Goal: Contribute content: Contribute content

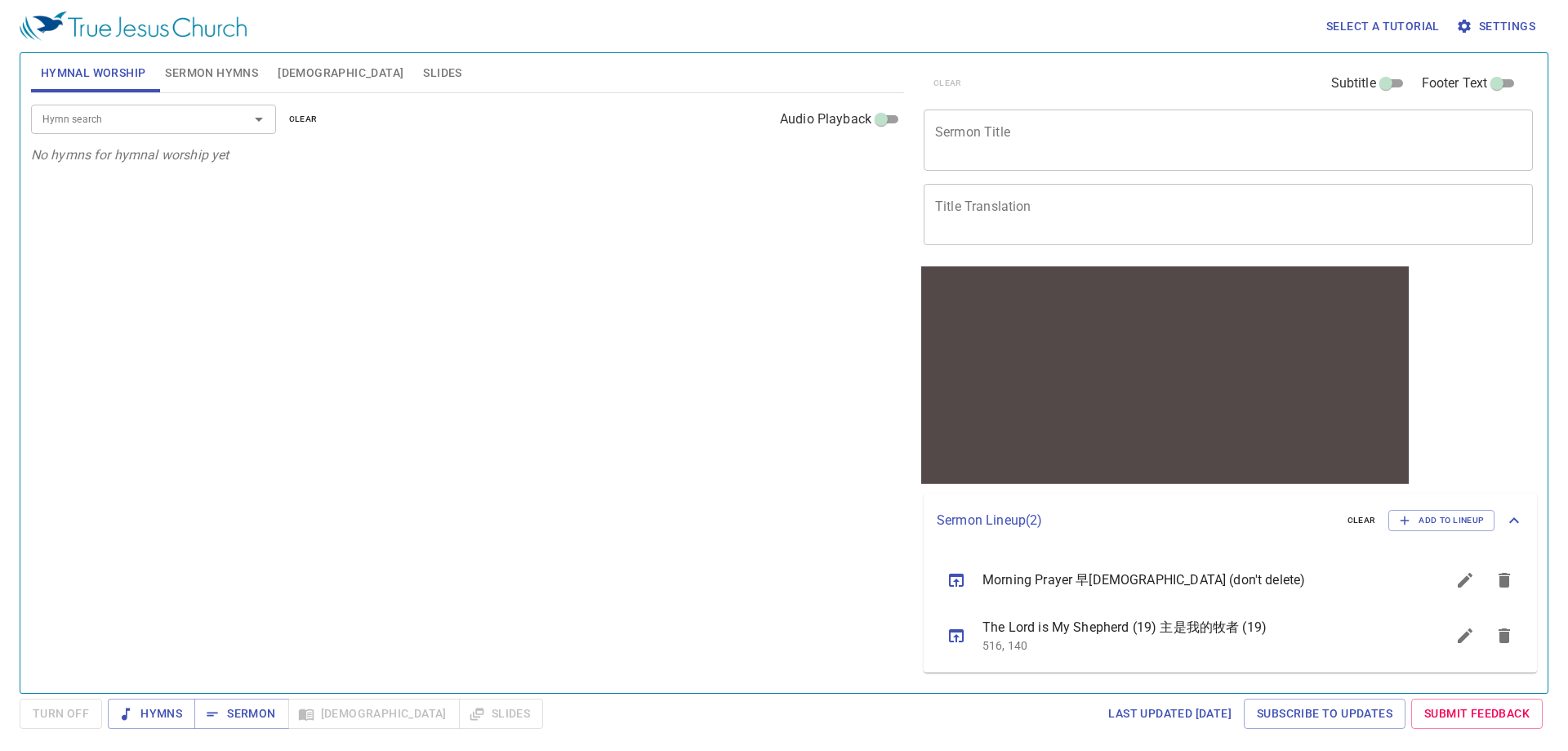
drag, startPoint x: 221, startPoint y: 70, endPoint x: 322, endPoint y: 70, distance: 101.0
click at [222, 70] on span "Sermon Hymns" at bounding box center [212, 73] width 93 height 21
click at [300, 74] on span "[DEMOGRAPHIC_DATA]" at bounding box center [340, 73] width 126 height 21
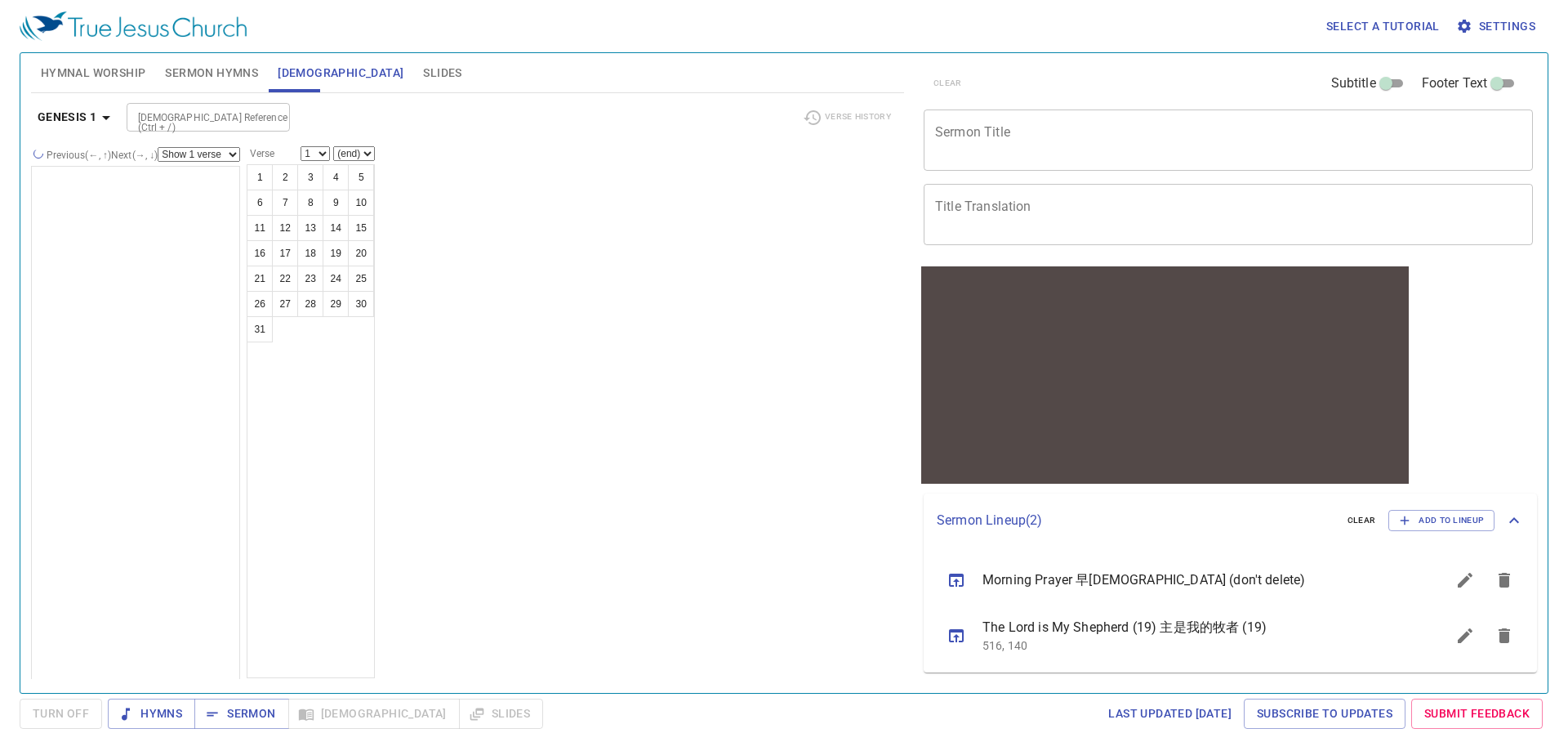
click at [211, 77] on span "Sermon Hymns" at bounding box center [212, 73] width 93 height 21
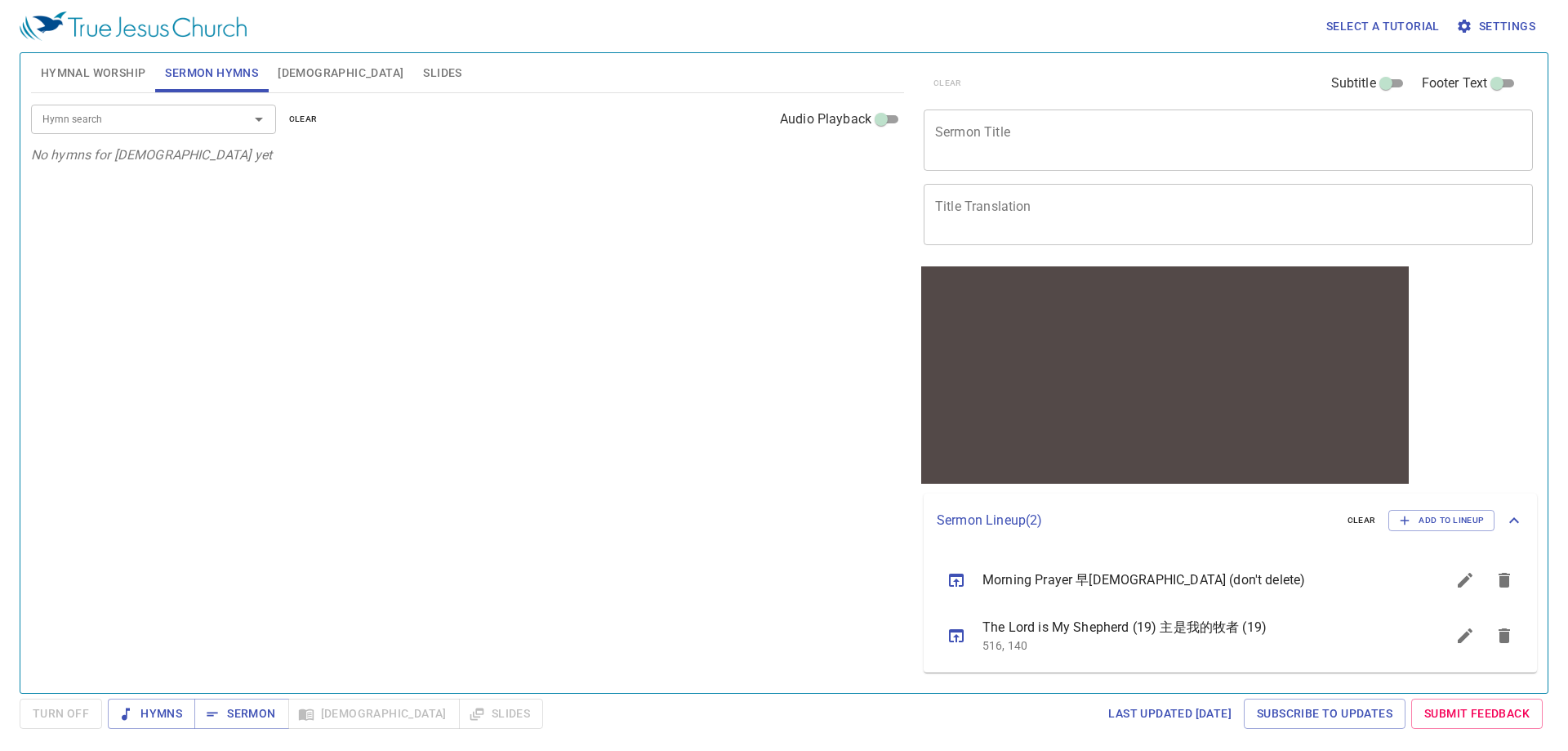
click at [1092, 117] on div "x Sermon Title" at bounding box center [1229, 139] width 609 height 61
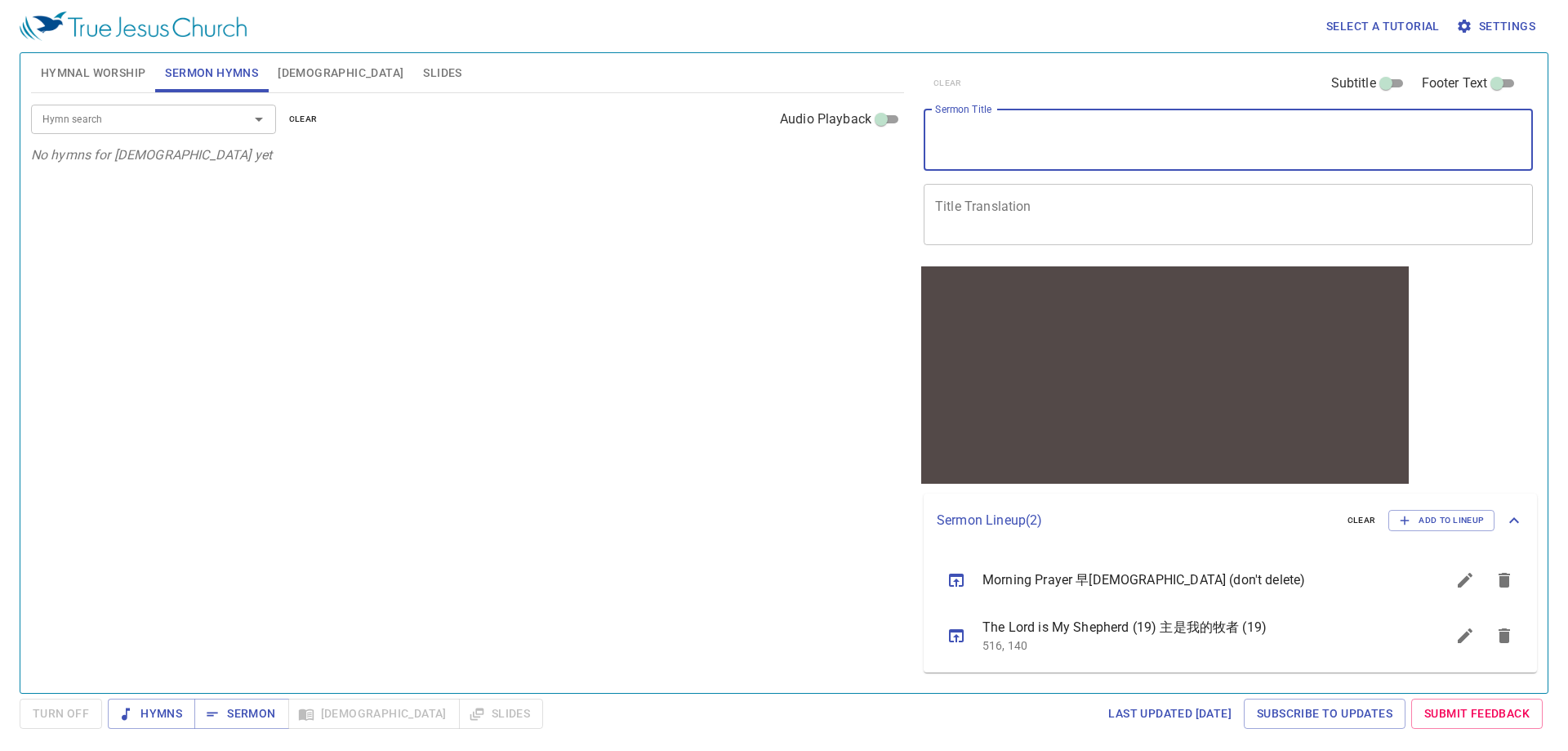
paste textarea "Movements of the Four Living Creatures (2)"
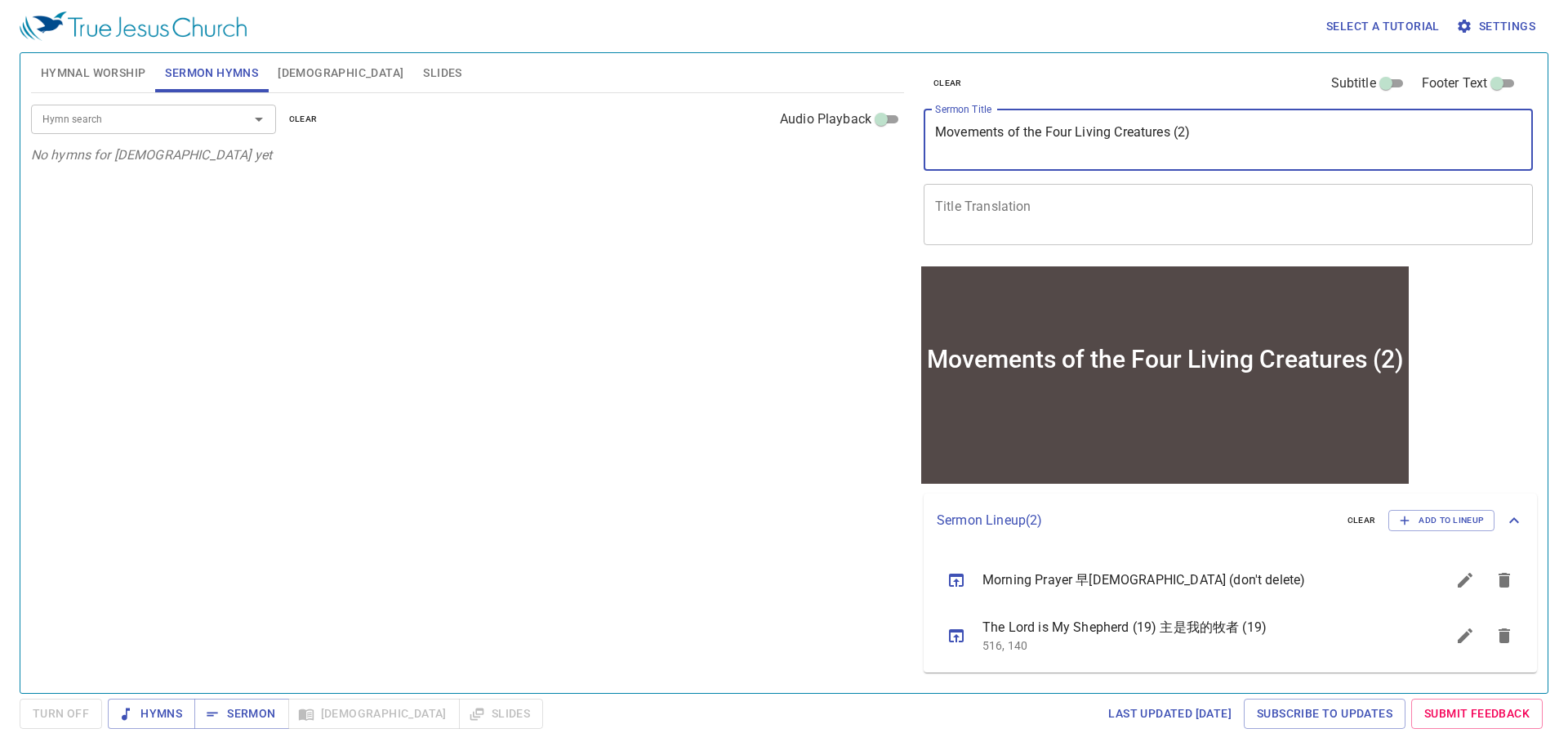
type textarea "Movements of the Four Living Creatures (2)"
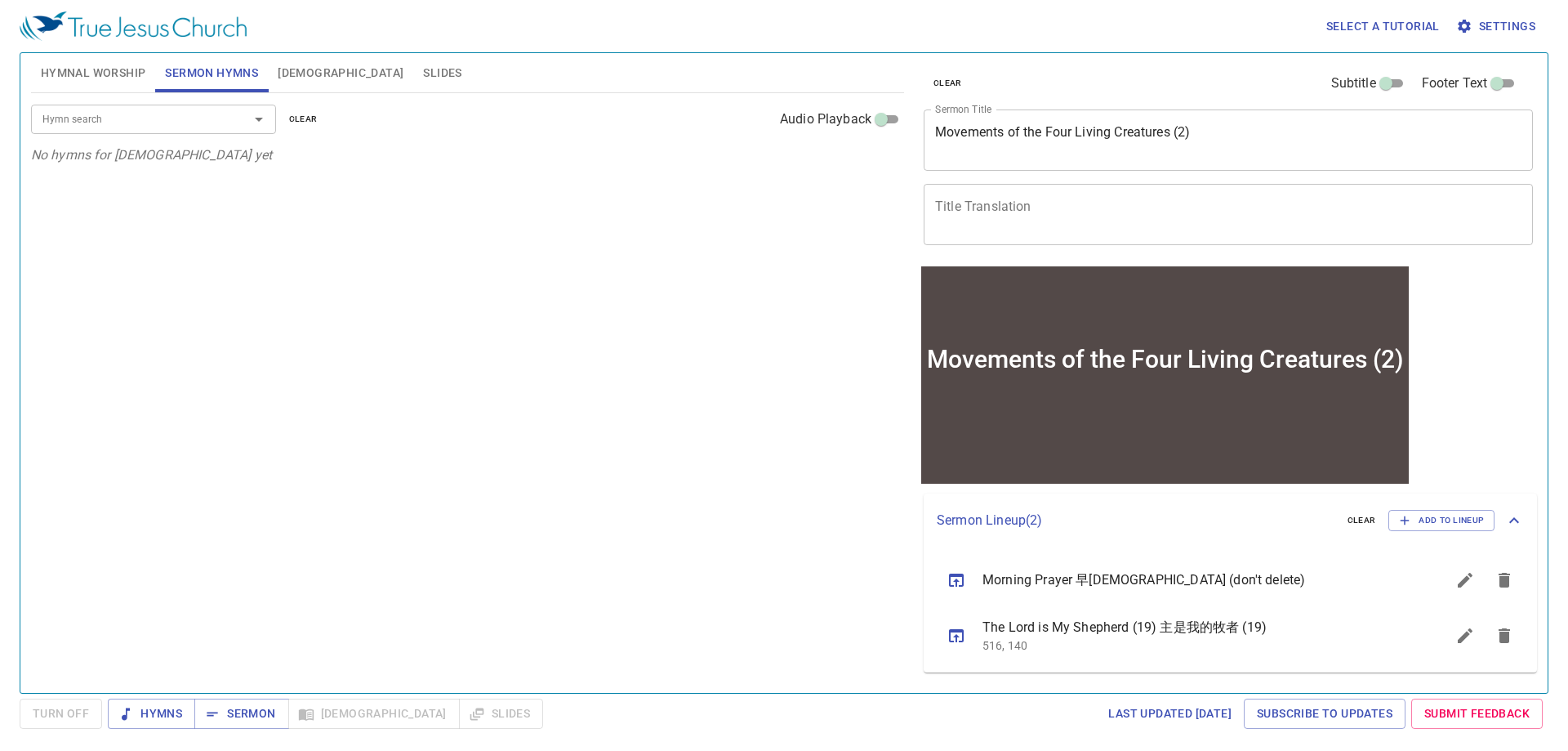
click at [973, 224] on textarea "Title Translation" at bounding box center [1229, 213] width 587 height 31
paste textarea "四活物的行動 (2)"
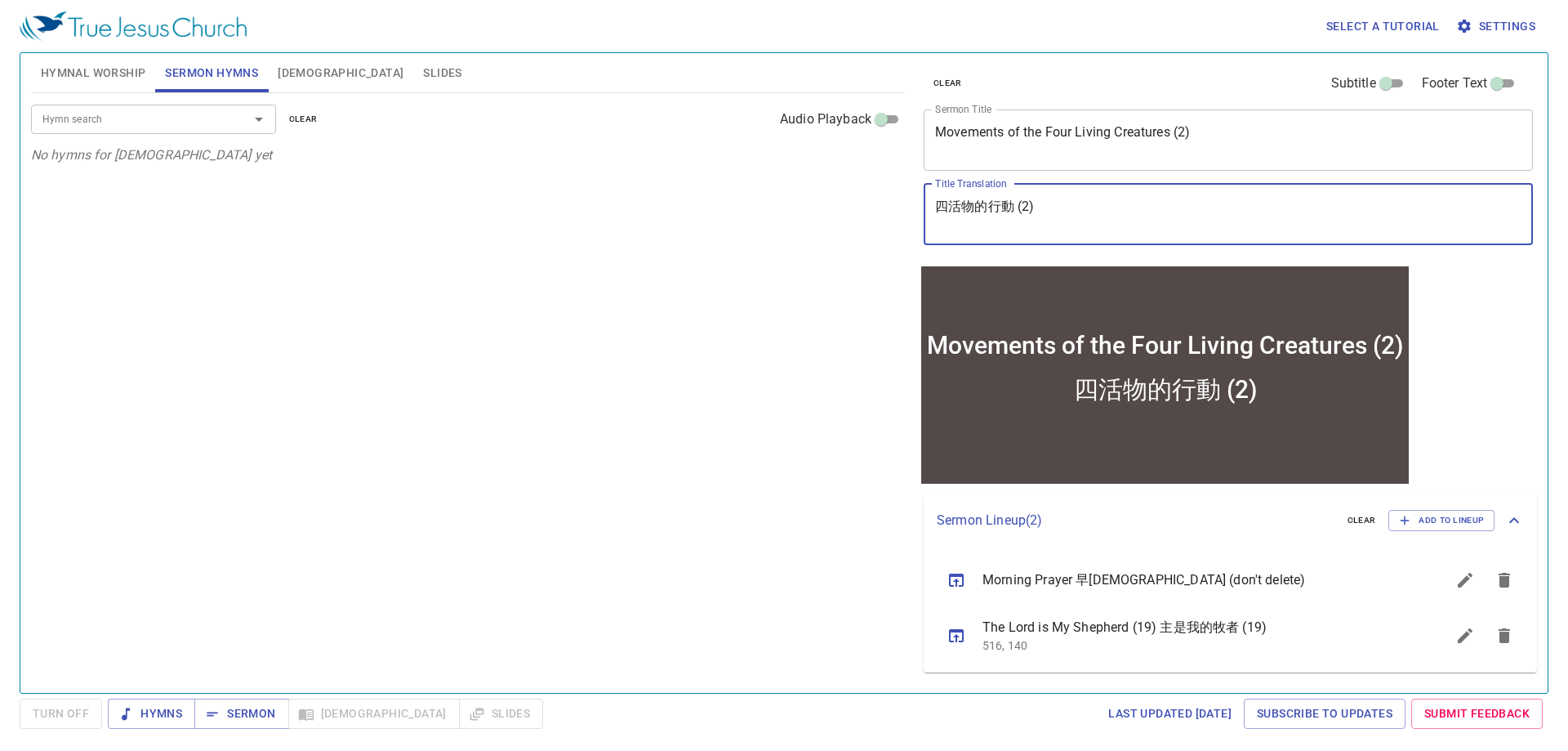
type textarea "四活物的行動 (2)"
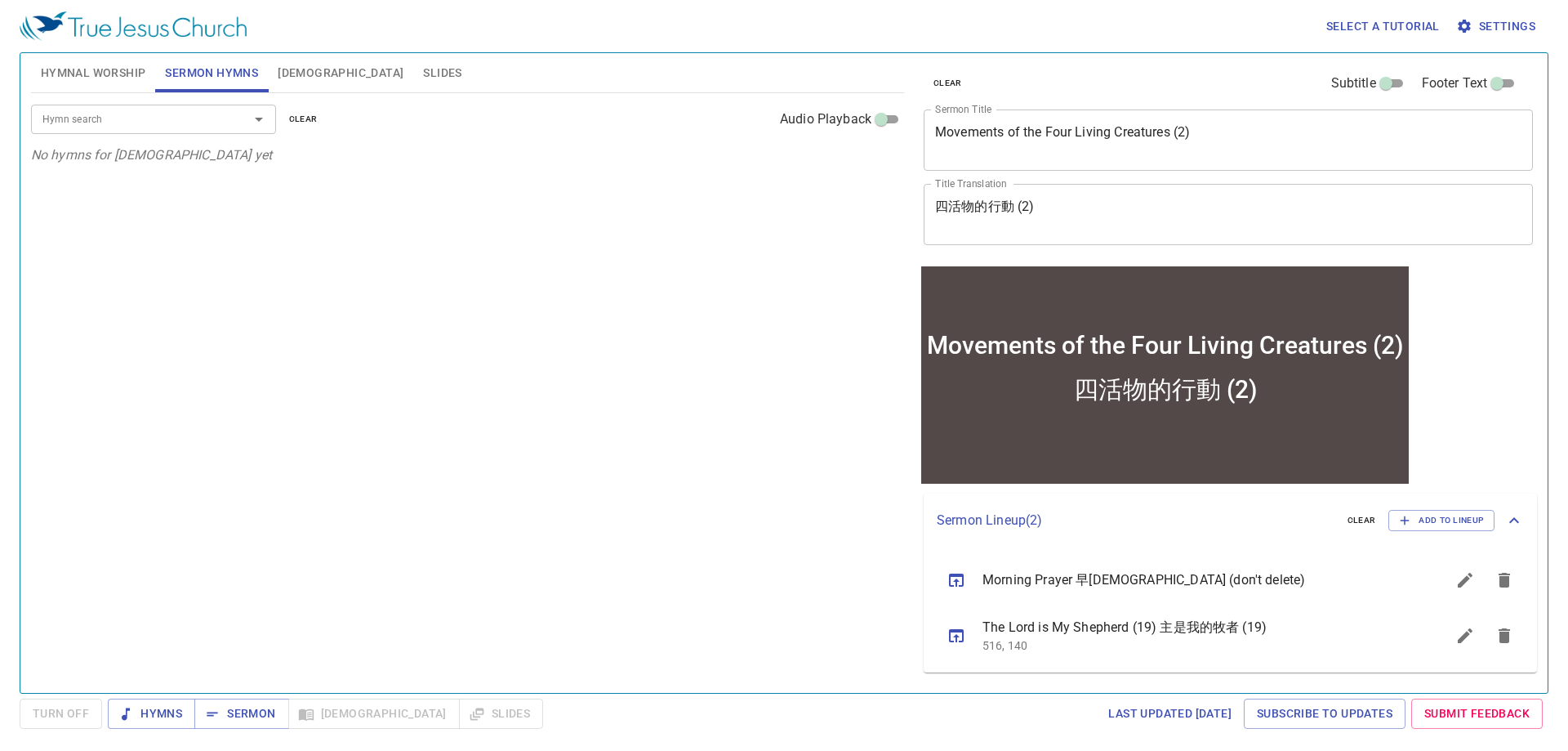
click at [185, 122] on input "Hymn search" at bounding box center [129, 118] width 187 height 19
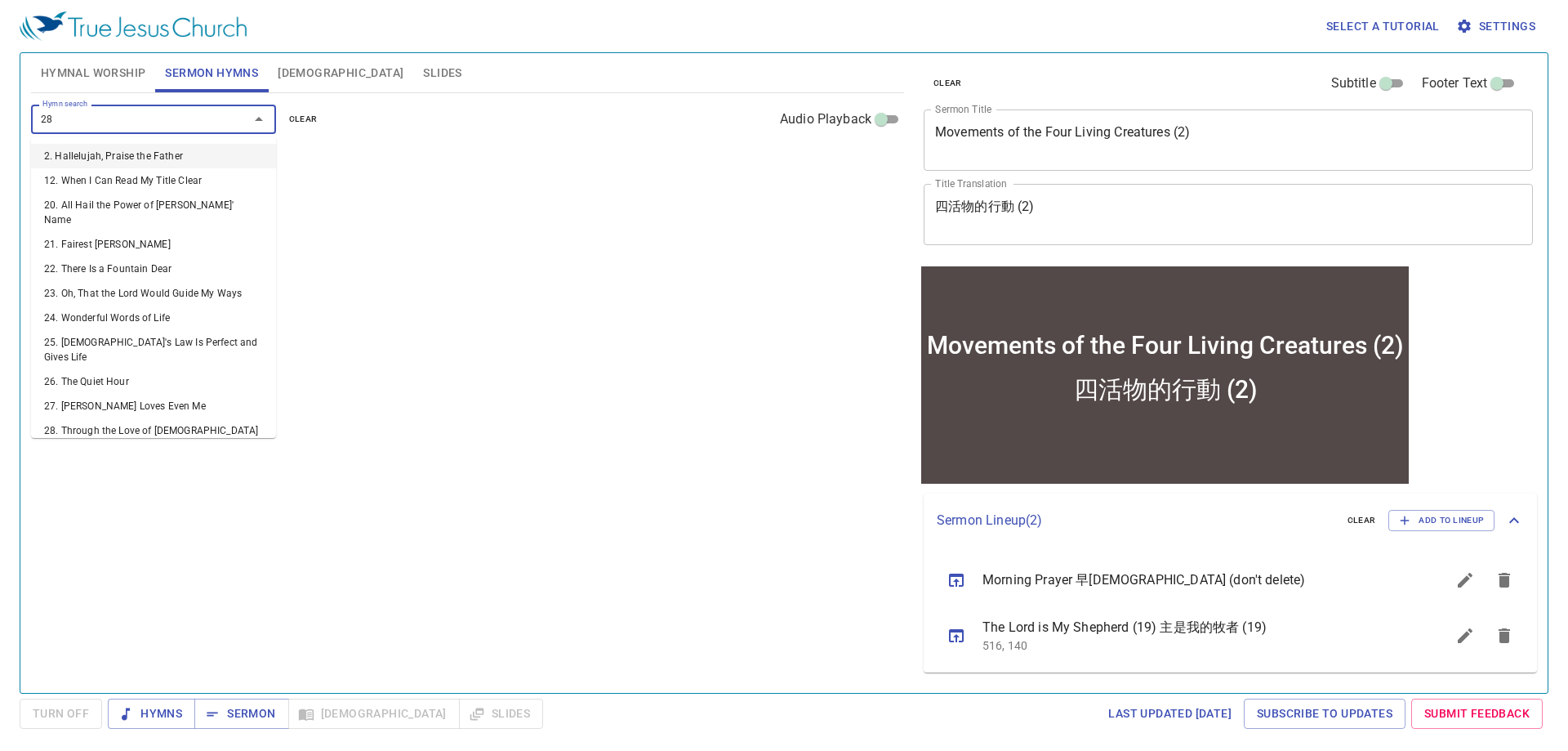
type input "287"
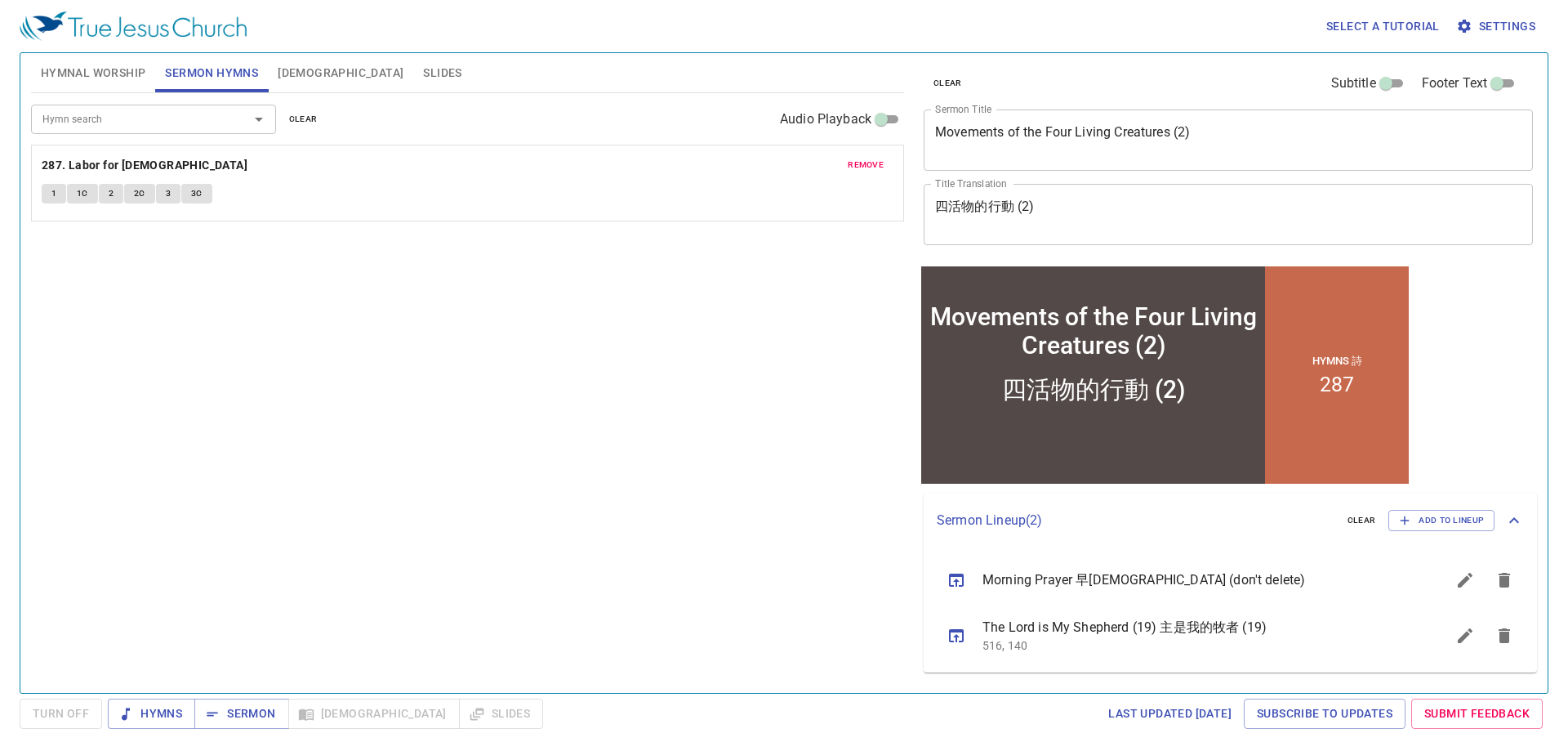
click at [149, 115] on input "Hymn search" at bounding box center [129, 118] width 187 height 19
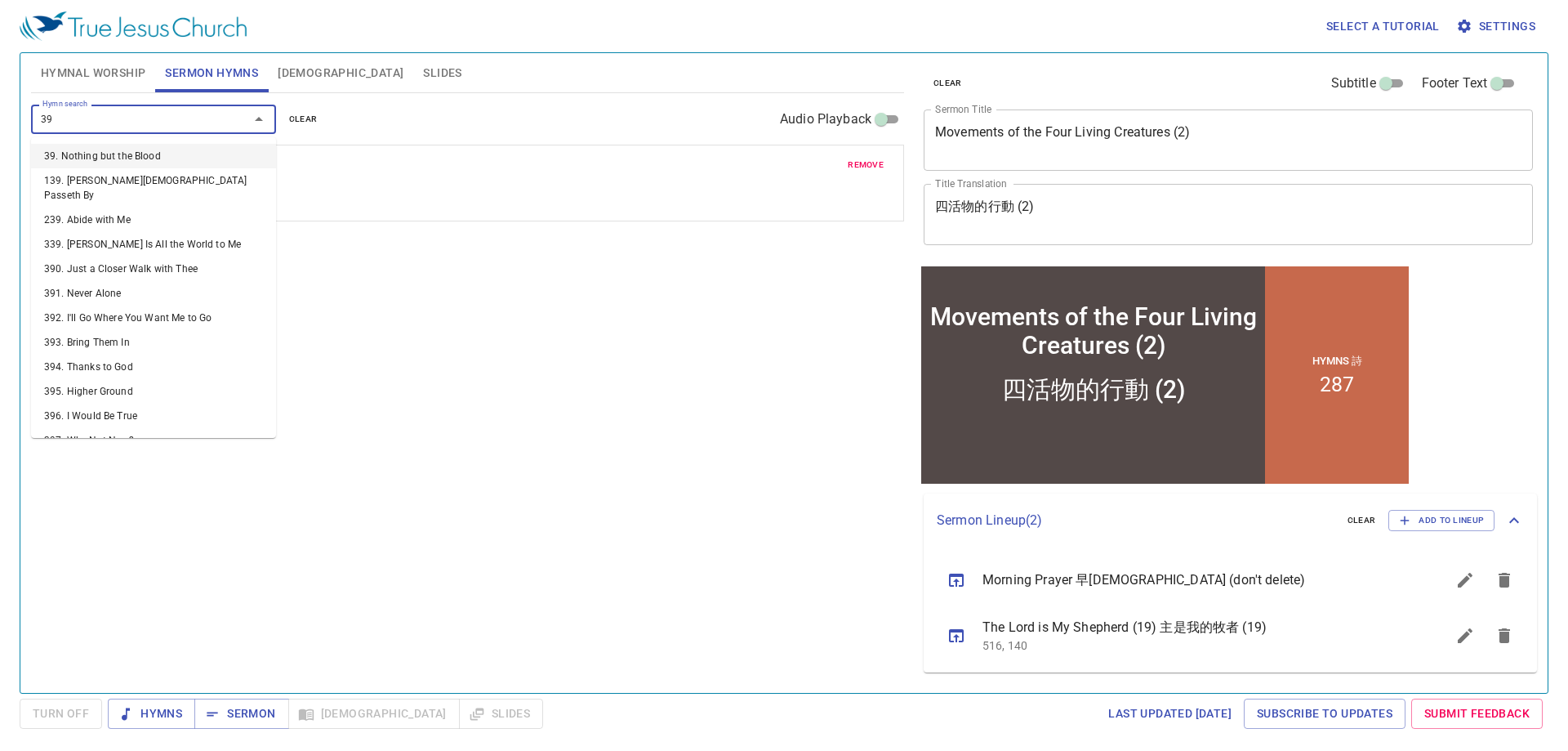
type input "390"
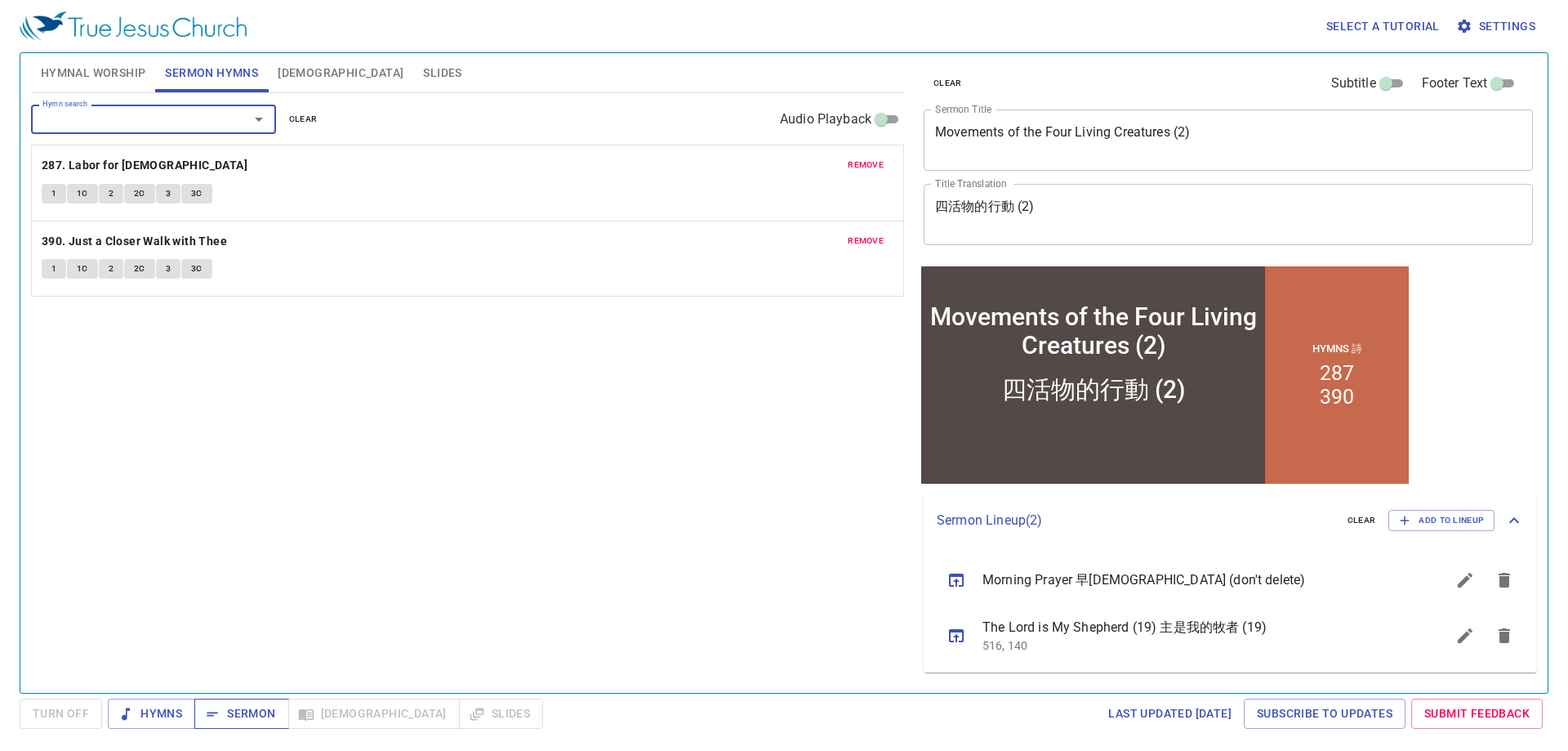
click at [250, 712] on span "Sermon" at bounding box center [242, 713] width 68 height 21
click at [105, 76] on span "Hymnal Worship" at bounding box center [93, 73] width 105 height 21
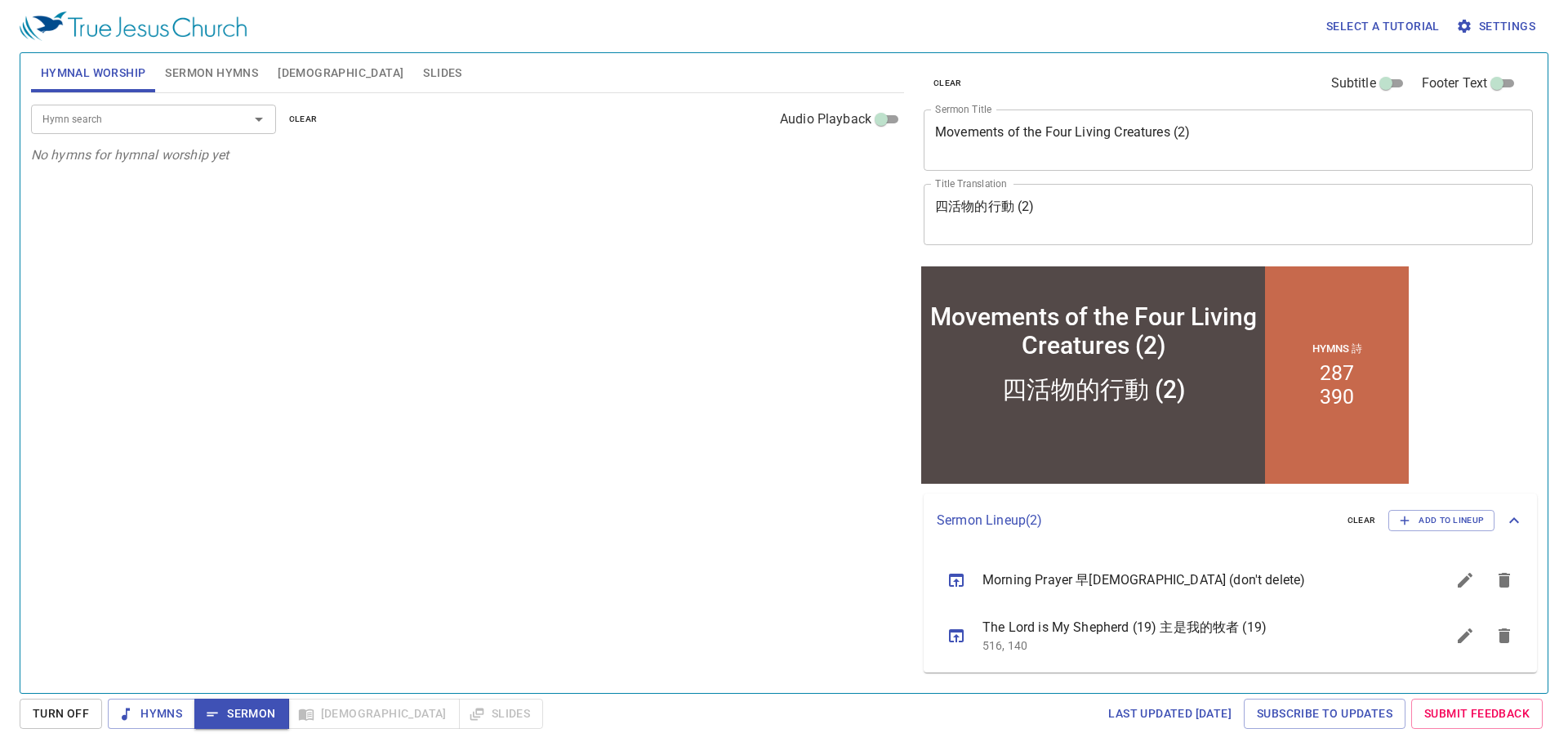
click at [175, 135] on div "Hymn search Hymn search clear Audio Playback" at bounding box center [467, 119] width 873 height 53
click at [181, 128] on input "Hymn search" at bounding box center [129, 118] width 187 height 19
click at [162, 720] on span "Hymns" at bounding box center [151, 713] width 61 height 21
click at [113, 122] on input "Hymn search" at bounding box center [129, 118] width 187 height 19
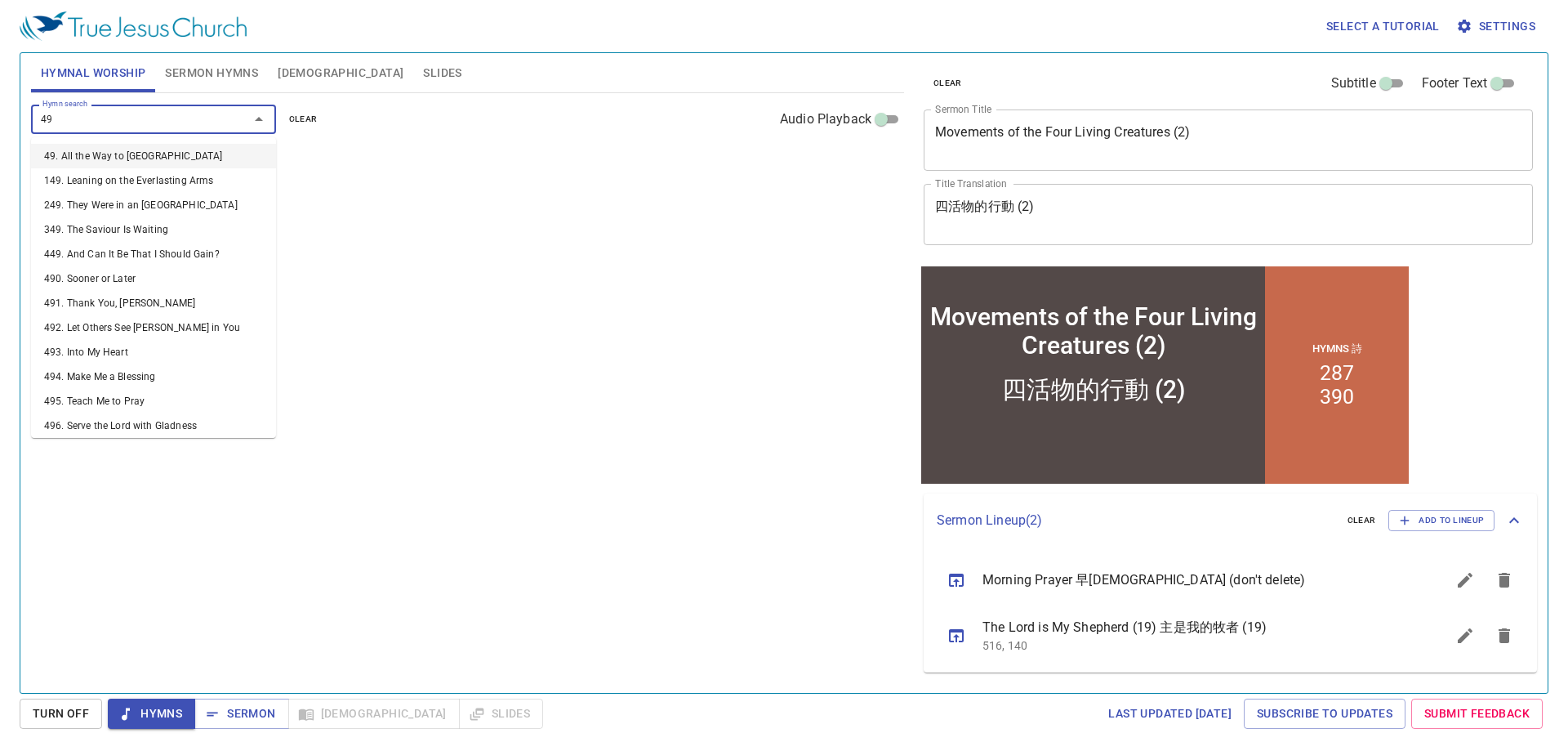
type input "499"
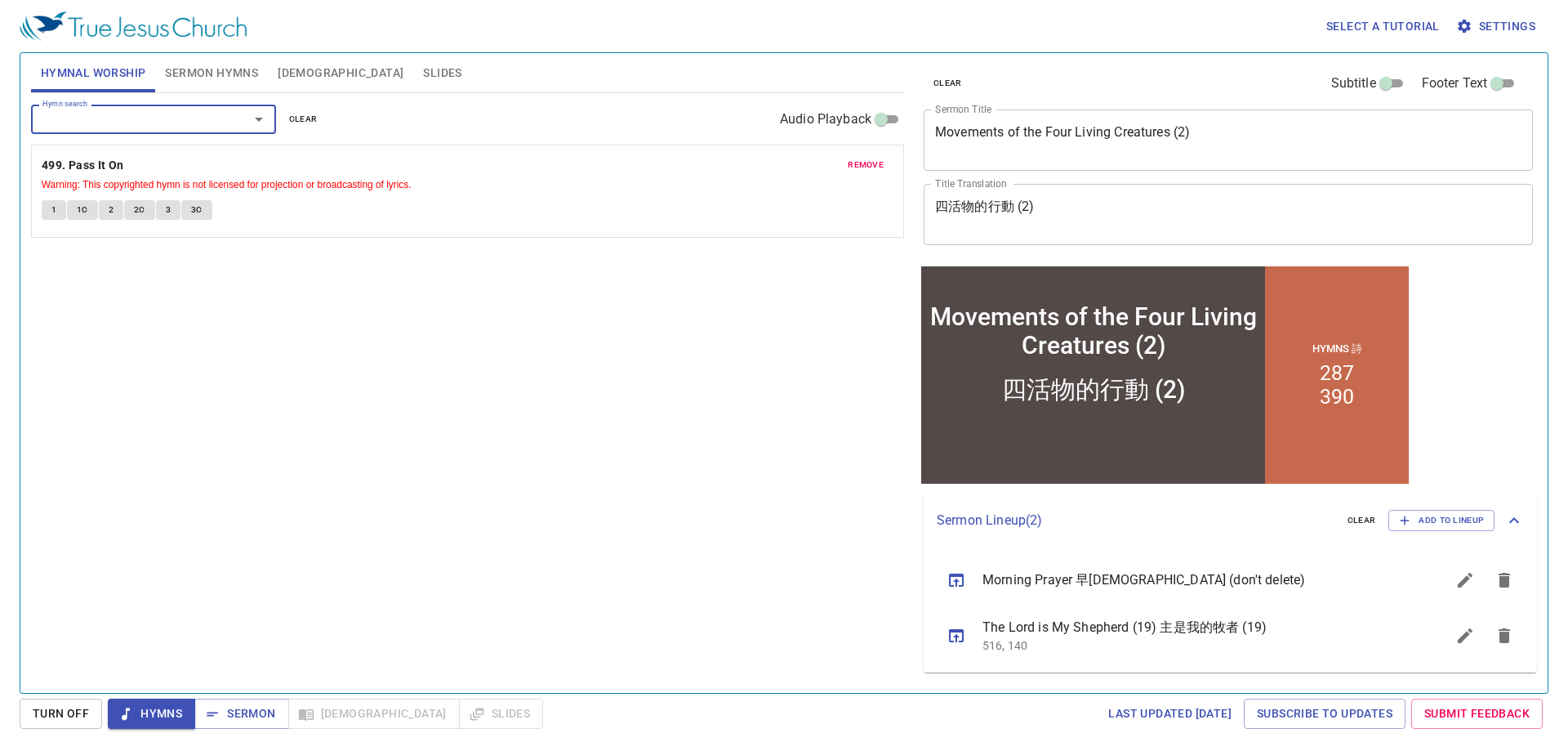
click at [174, 123] on input "Hymn search" at bounding box center [129, 118] width 187 height 19
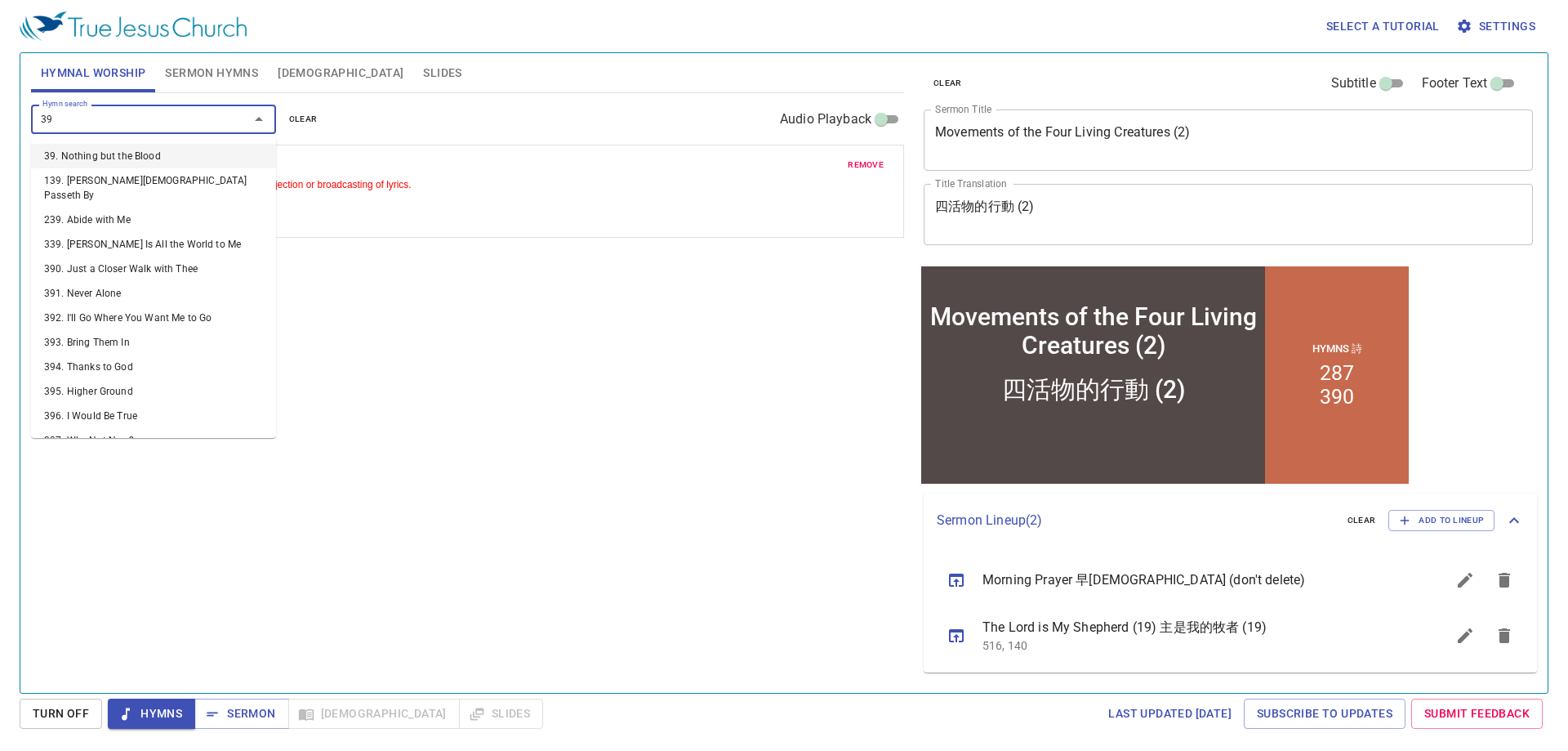
type input "393"
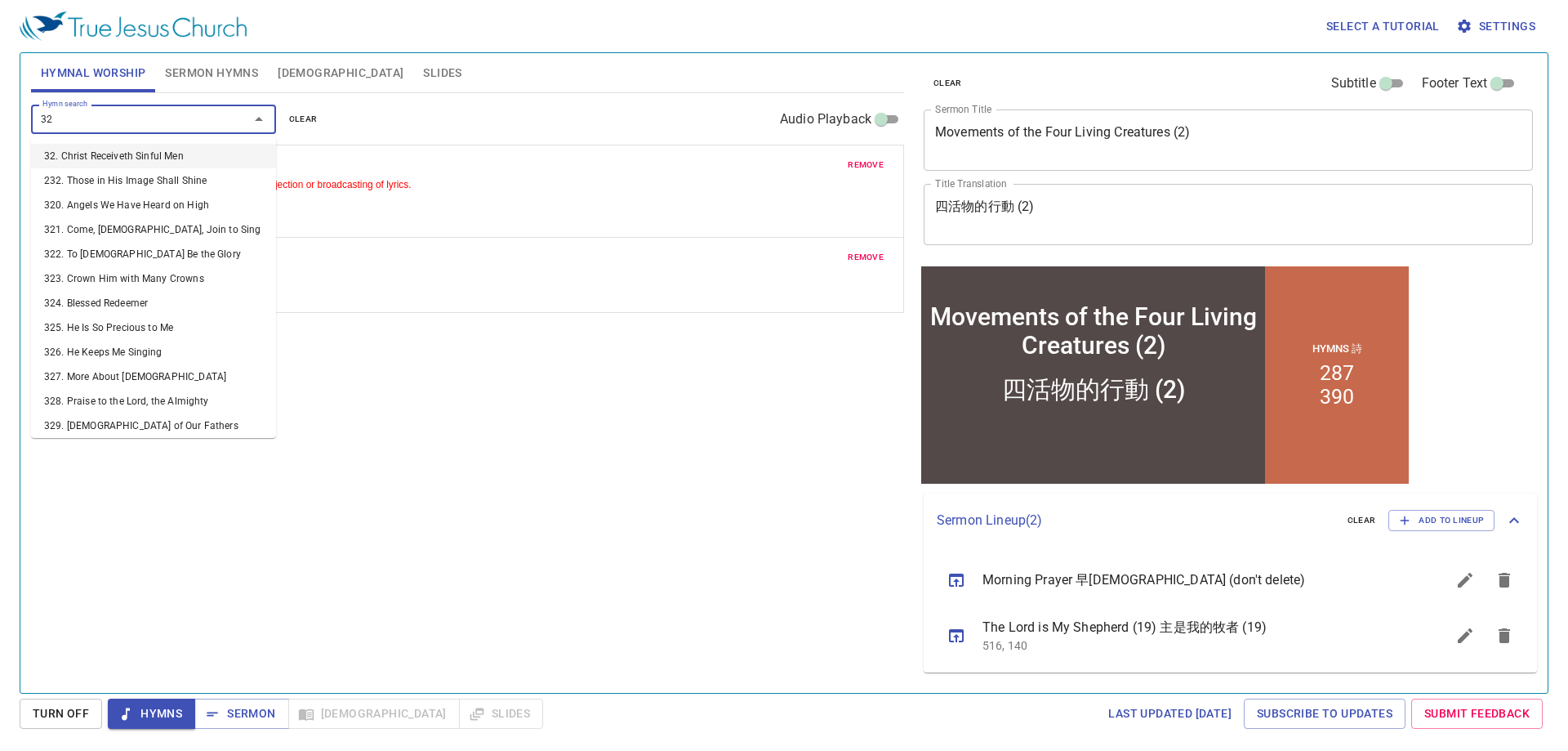
type input "324"
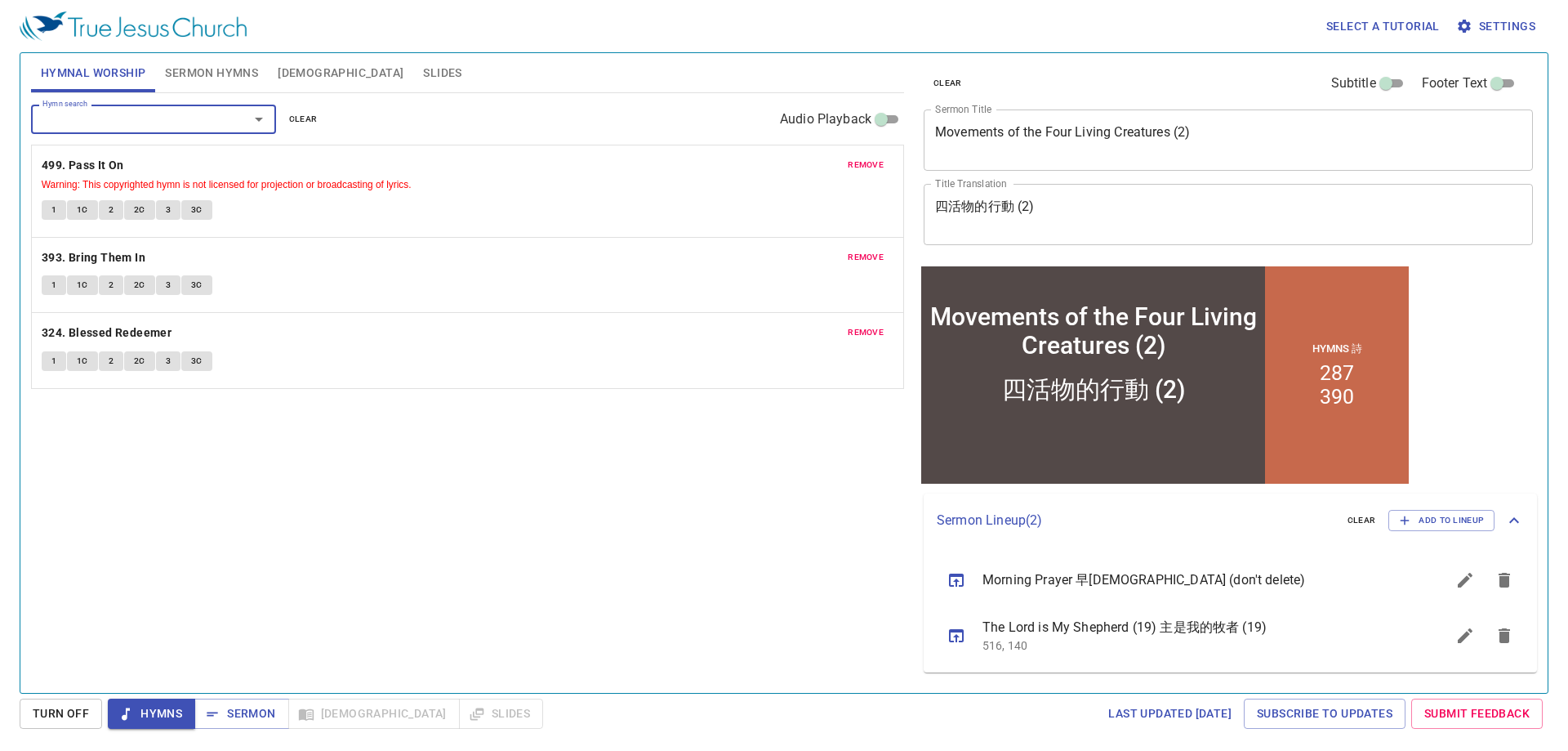
click at [557, 63] on div "Hymnal Worship Sermon Hymns Bible Slides" at bounding box center [467, 72] width 873 height 39
click at [869, 332] on span "remove" at bounding box center [866, 333] width 36 height 15
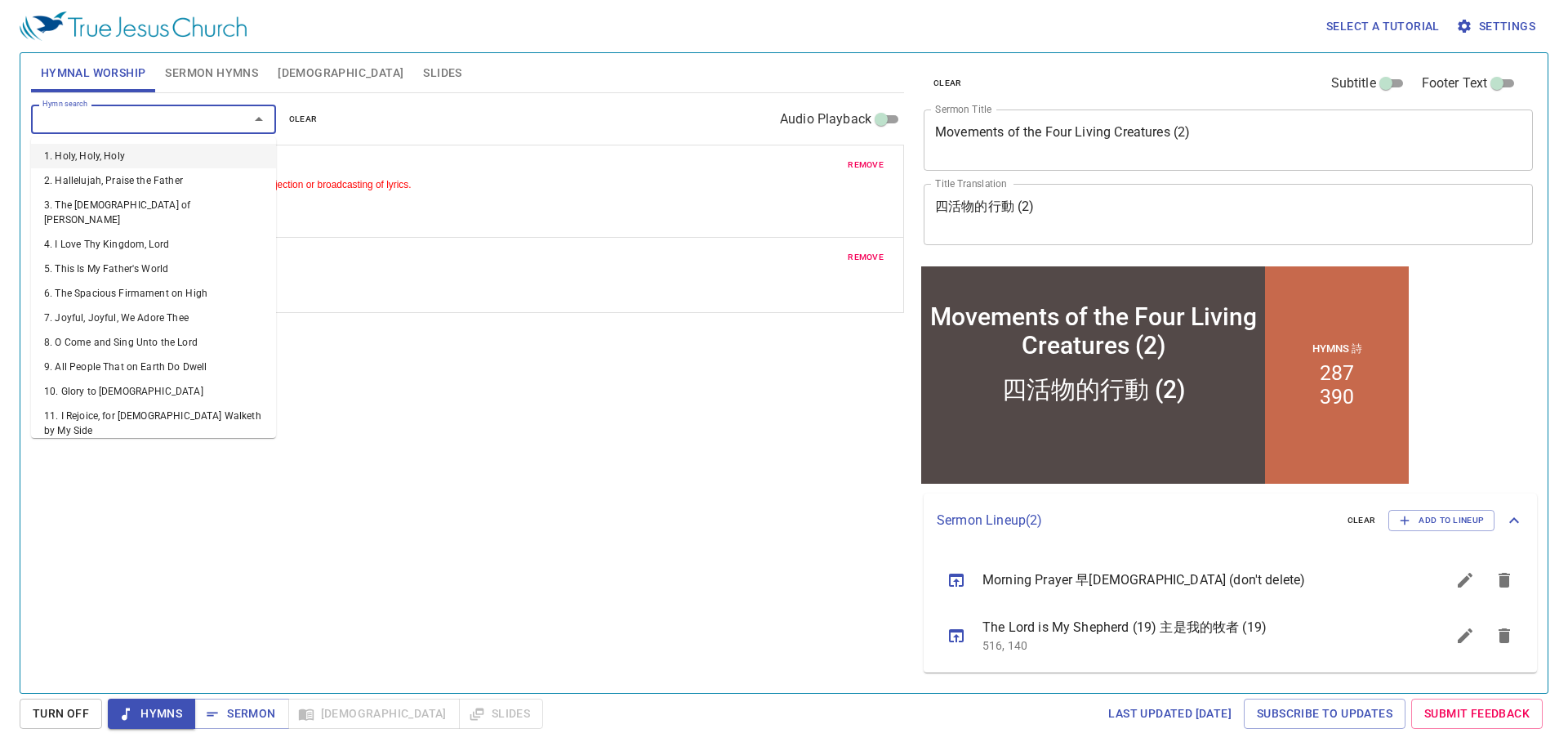
click at [184, 114] on input "Hymn search" at bounding box center [129, 118] width 187 height 19
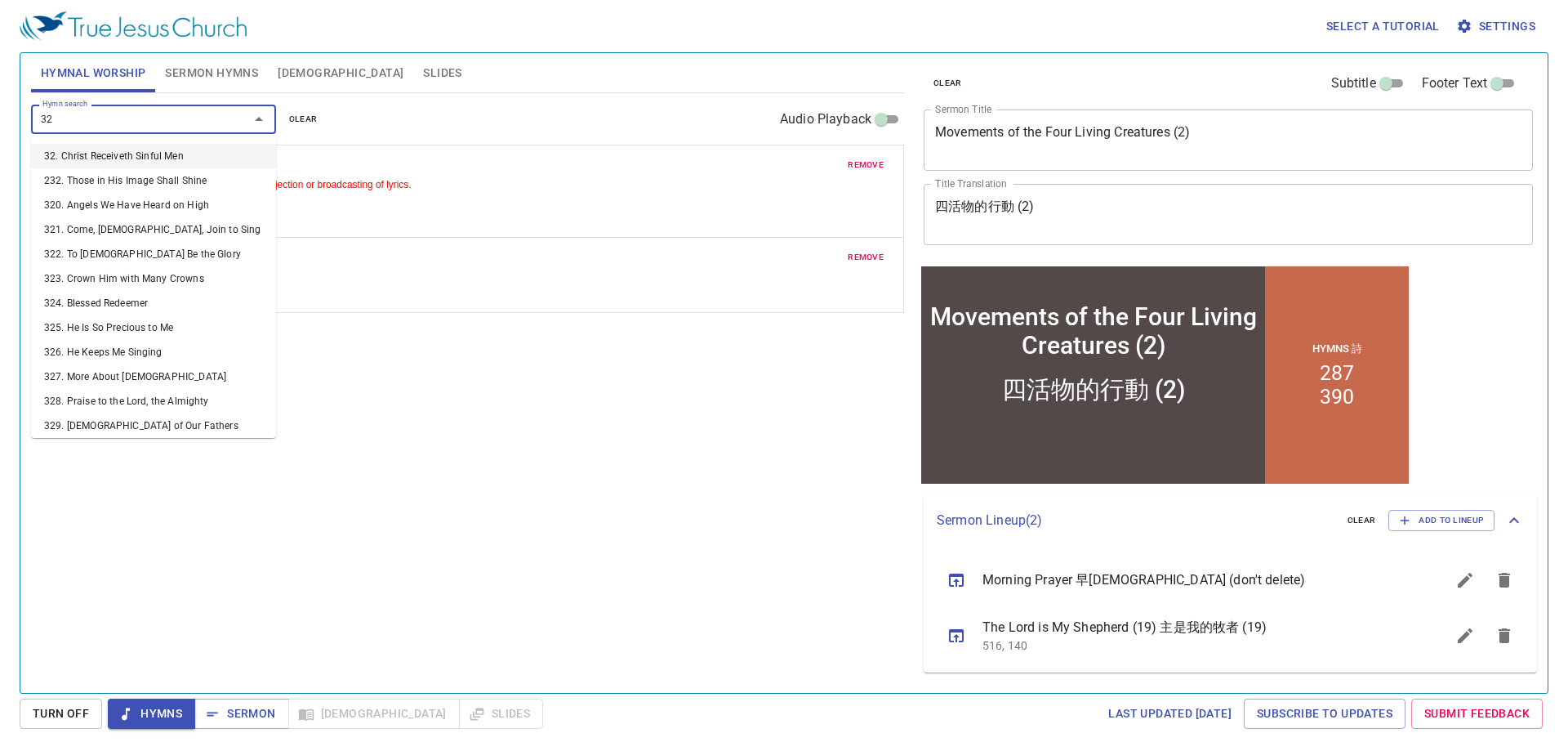
type input "326"
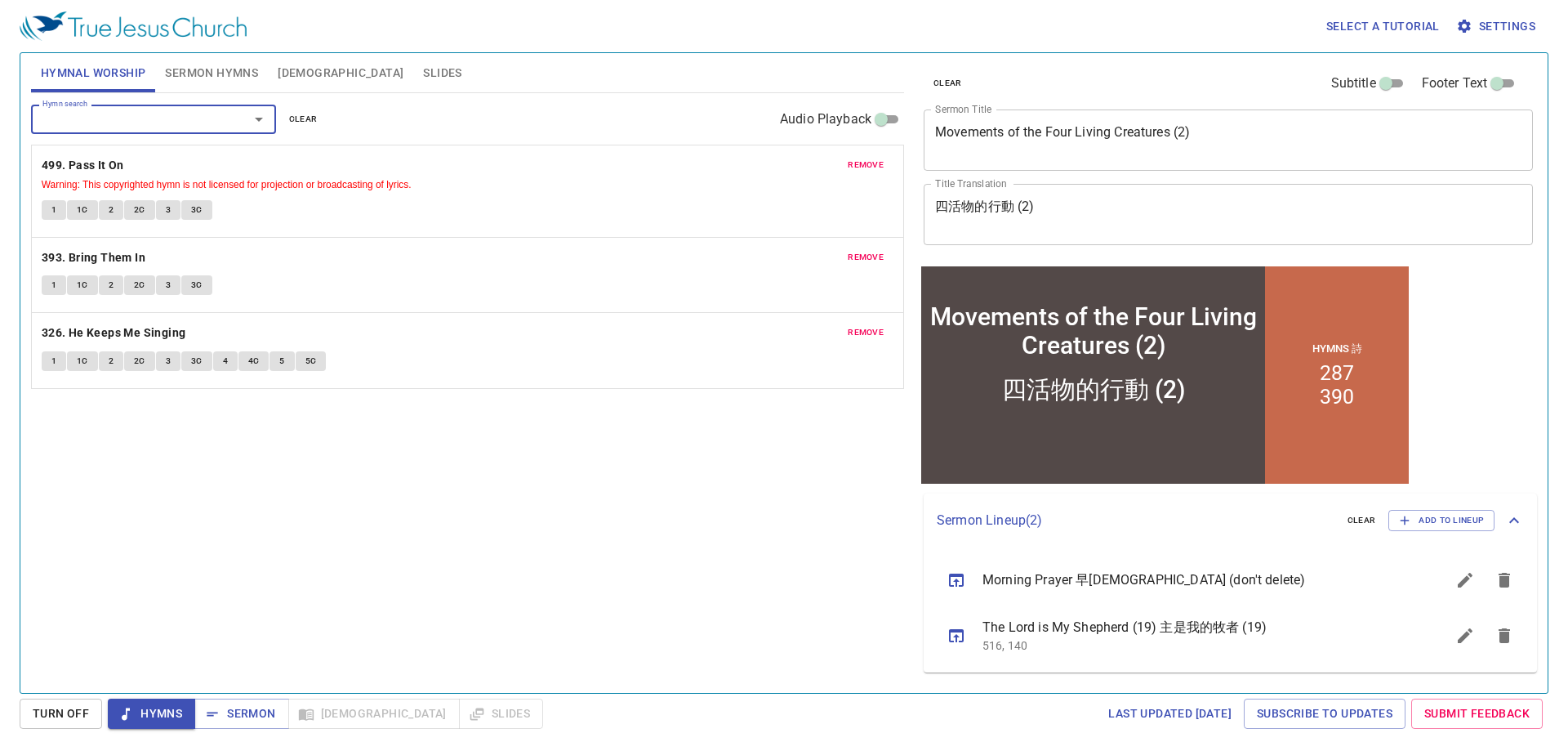
click at [607, 101] on div "Hymn search Hymn search clear Audio Playback" at bounding box center [467, 119] width 873 height 53
click at [512, 73] on div "Hymnal Worship Sermon Hymns Bible Slides" at bounding box center [467, 72] width 873 height 39
click at [530, 71] on div "Hymnal Worship Sermon Hymns Bible Slides" at bounding box center [467, 72] width 873 height 39
click at [237, 557] on div "Hymn search Hymn search clear Audio Playback remove 499. Pass It On Warning: Th…" at bounding box center [467, 385] width 873 height 586
click at [465, 33] on div "Select a tutorial Settings" at bounding box center [781, 26] width 1523 height 53
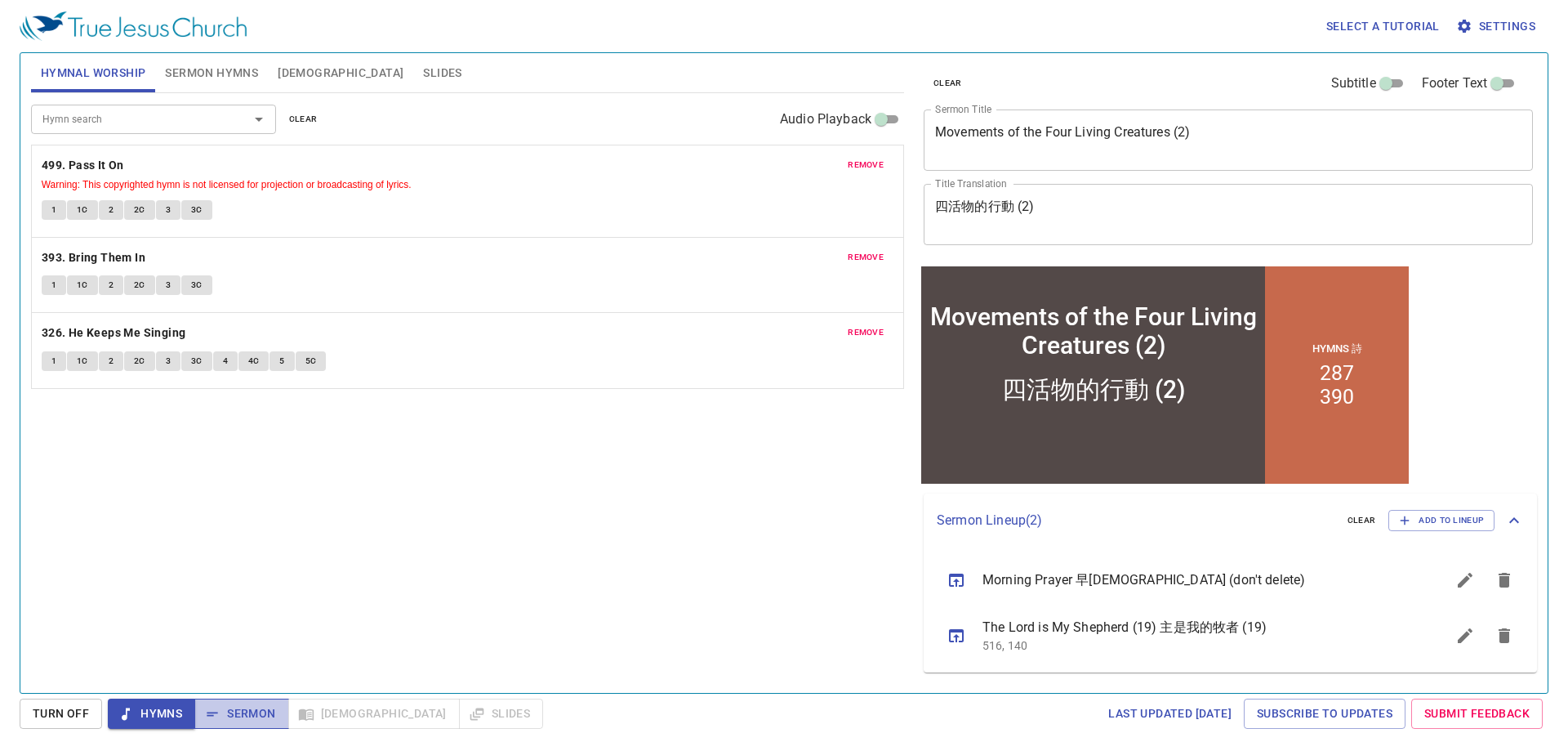
click at [252, 707] on span "Sermon" at bounding box center [242, 713] width 68 height 21
click at [209, 59] on button "Sermon Hymns" at bounding box center [212, 72] width 113 height 39
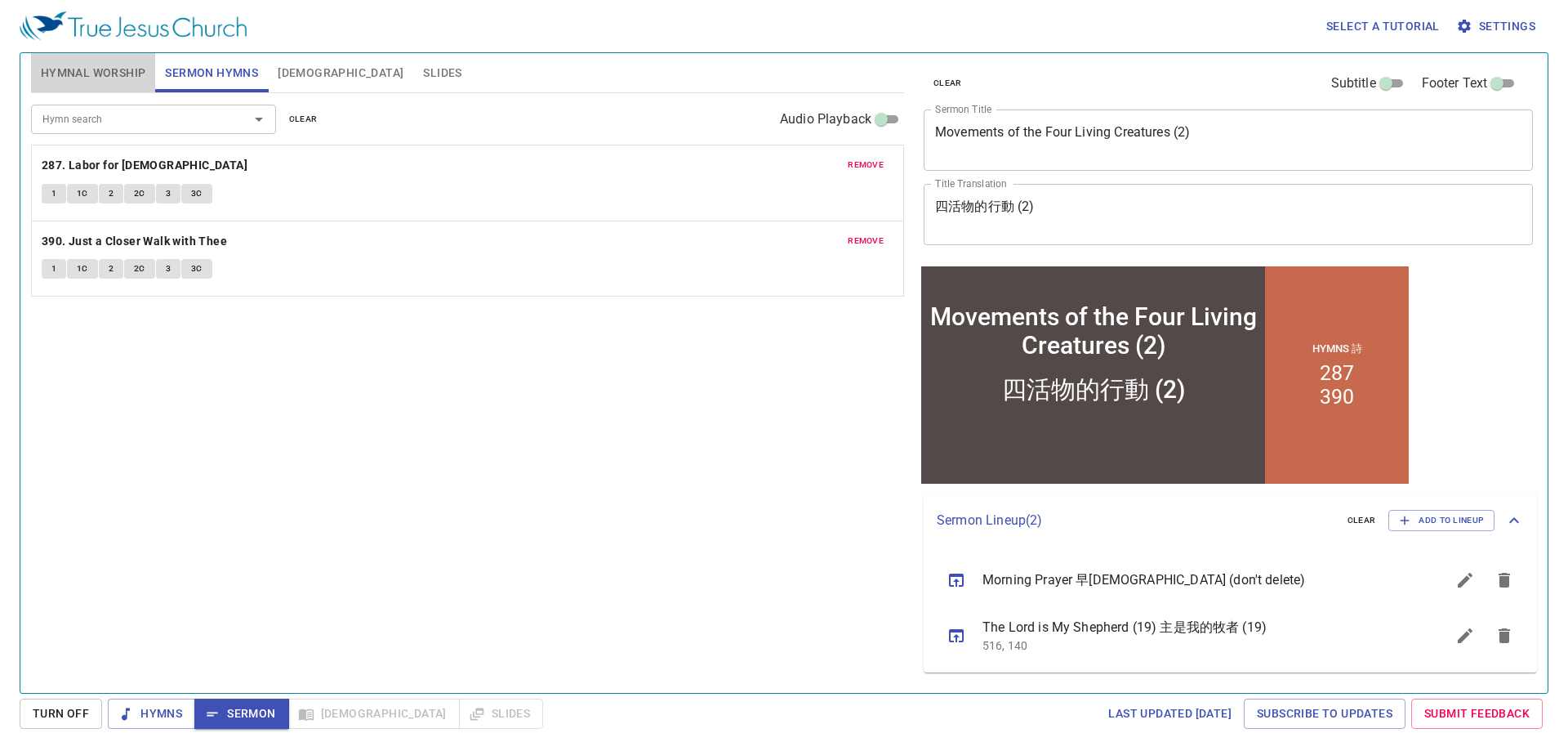
click at [78, 77] on span "Hymnal Worship" at bounding box center [93, 73] width 105 height 21
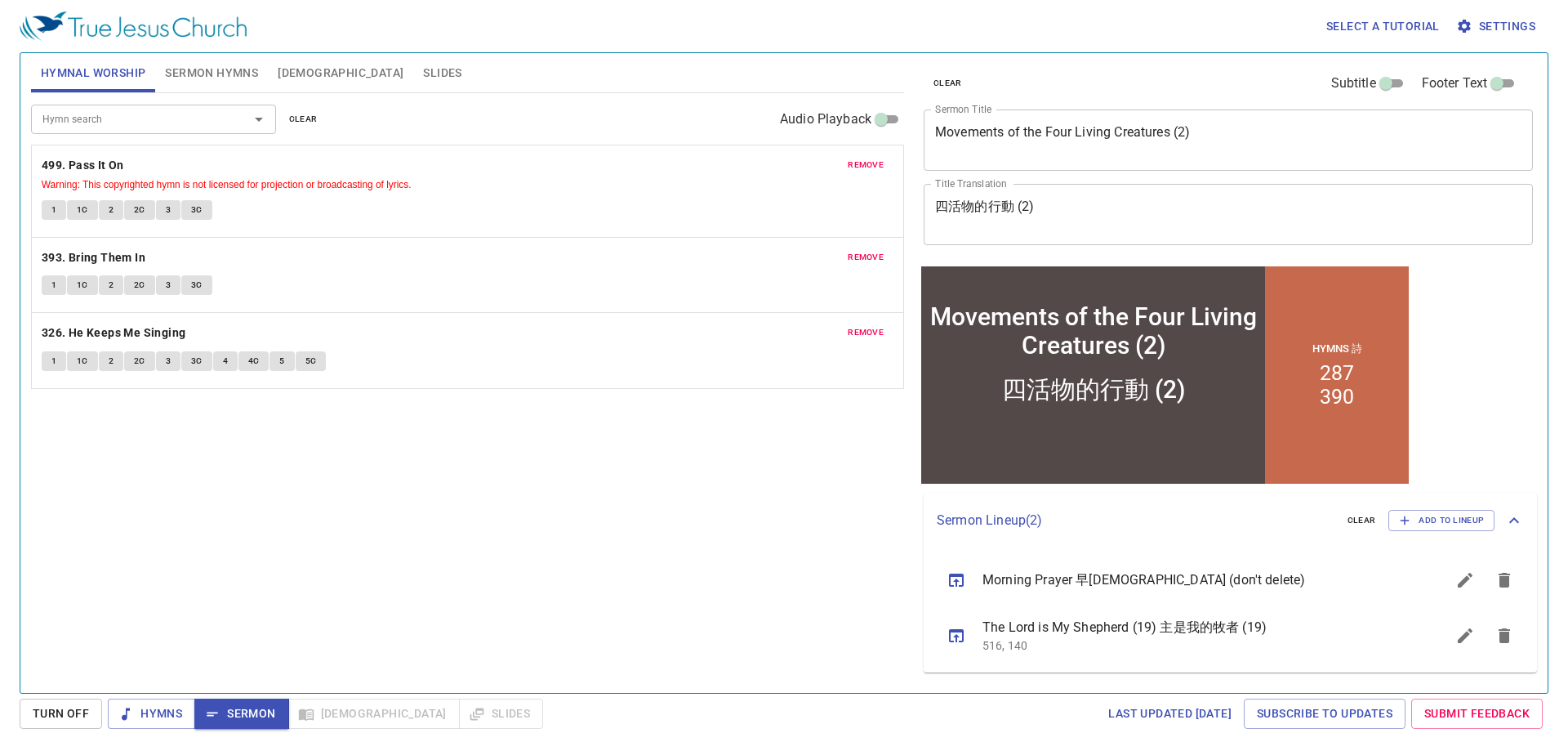
click at [205, 70] on span "Sermon Hymns" at bounding box center [212, 73] width 93 height 21
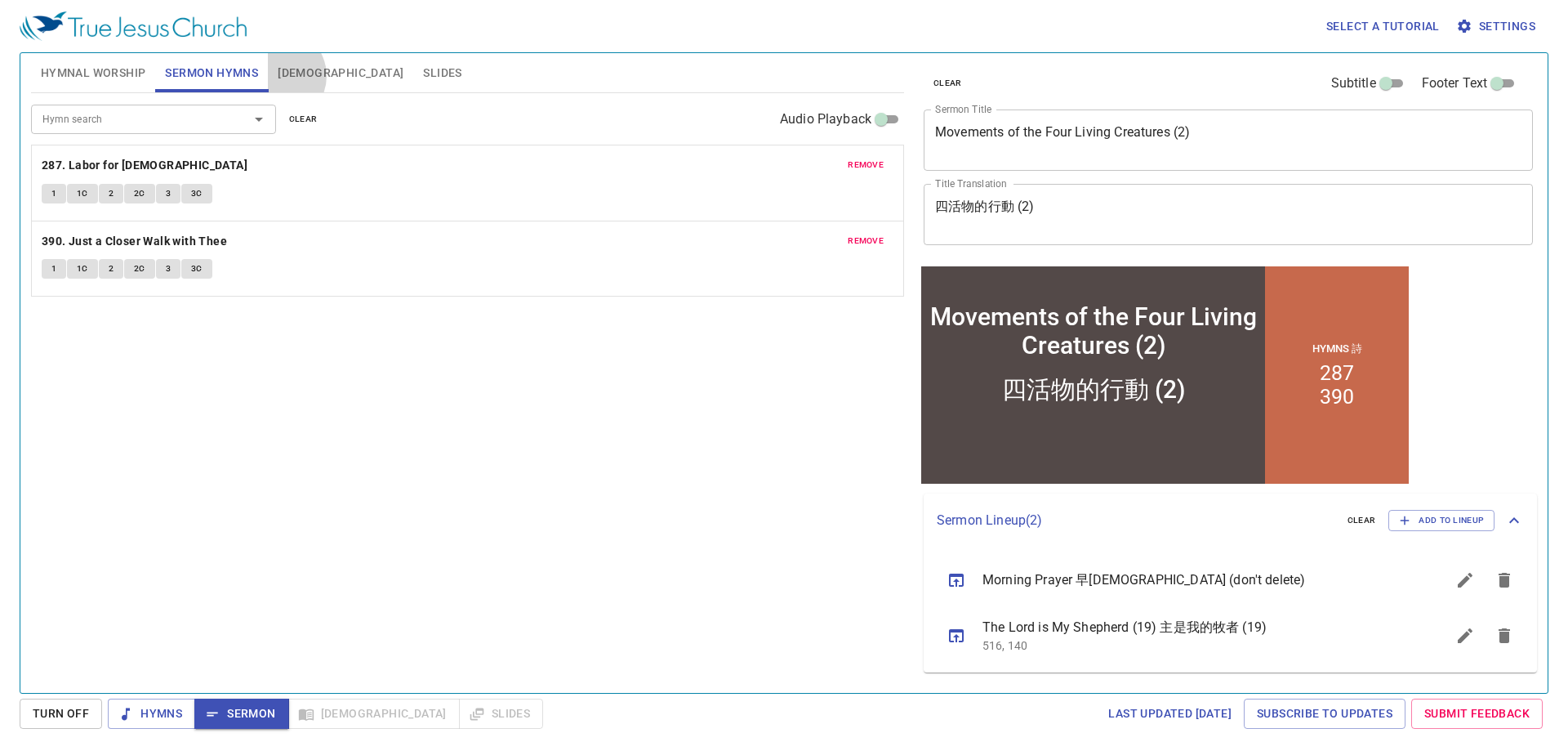
drag, startPoint x: 277, startPoint y: 76, endPoint x: 295, endPoint y: 76, distance: 18.0
click at [276, 77] on button "[DEMOGRAPHIC_DATA]" at bounding box center [340, 72] width 146 height 39
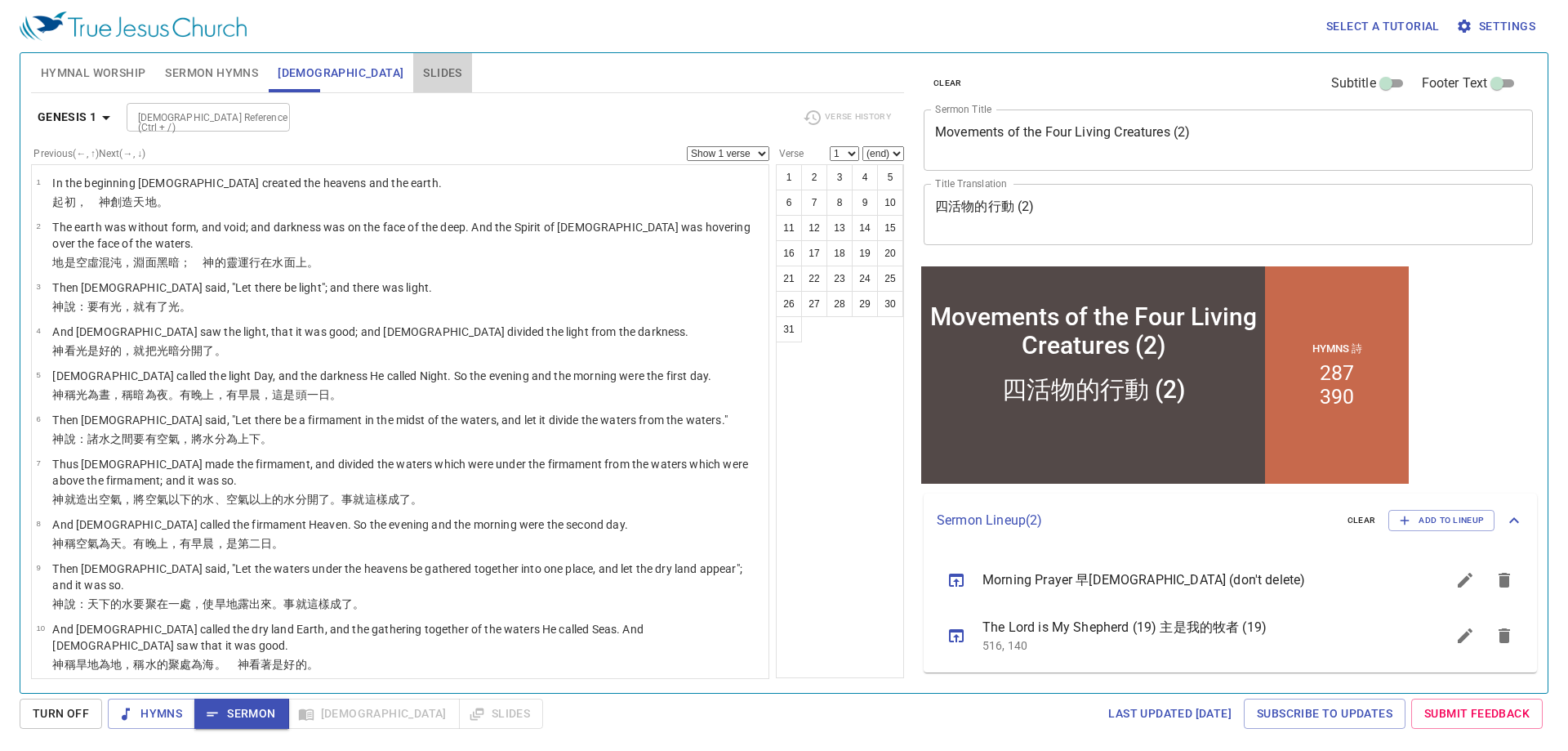
click at [423, 75] on span "Slides" at bounding box center [442, 73] width 39 height 21
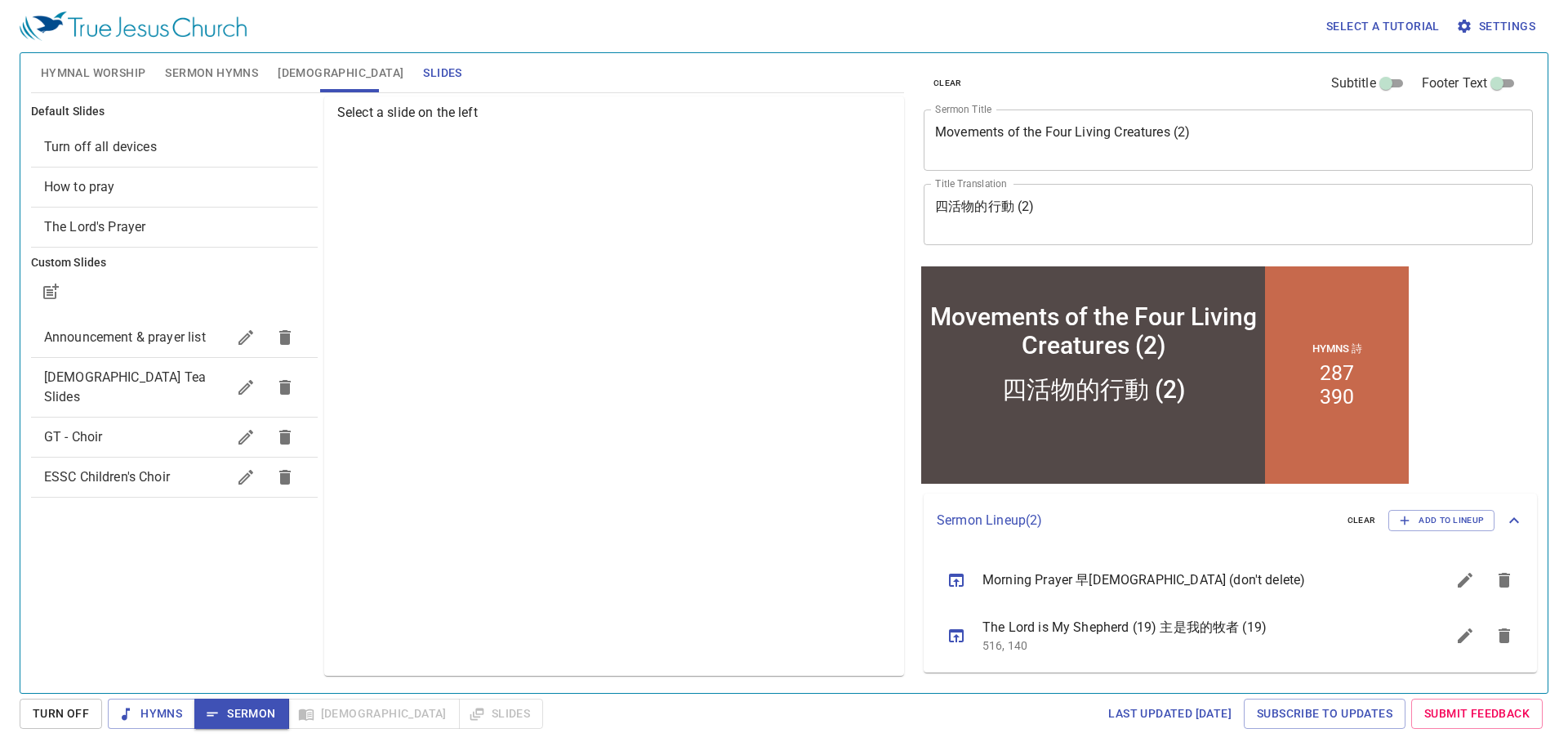
click at [102, 69] on span "Hymnal Worship" at bounding box center [93, 73] width 105 height 21
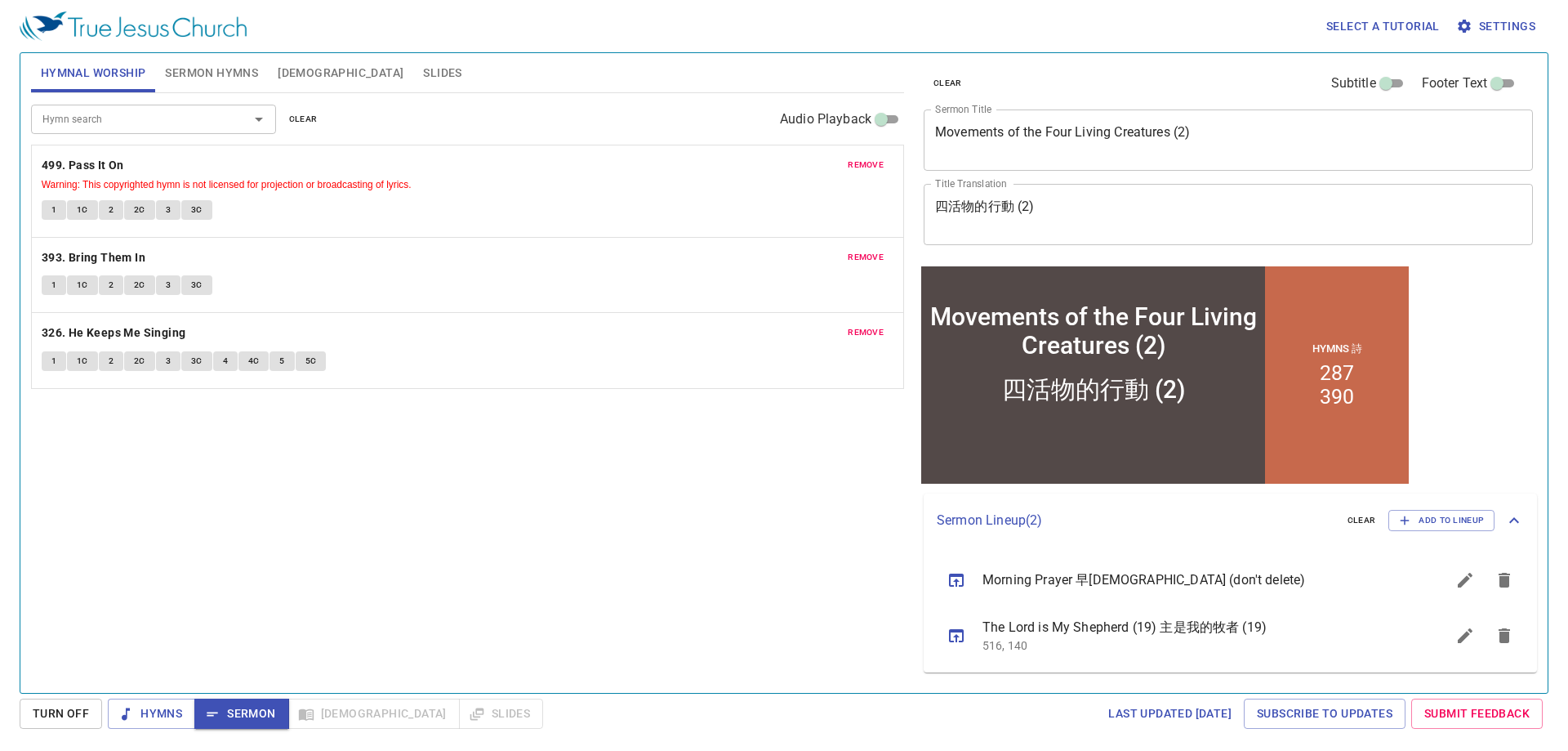
click at [423, 70] on span "Slides" at bounding box center [442, 73] width 39 height 21
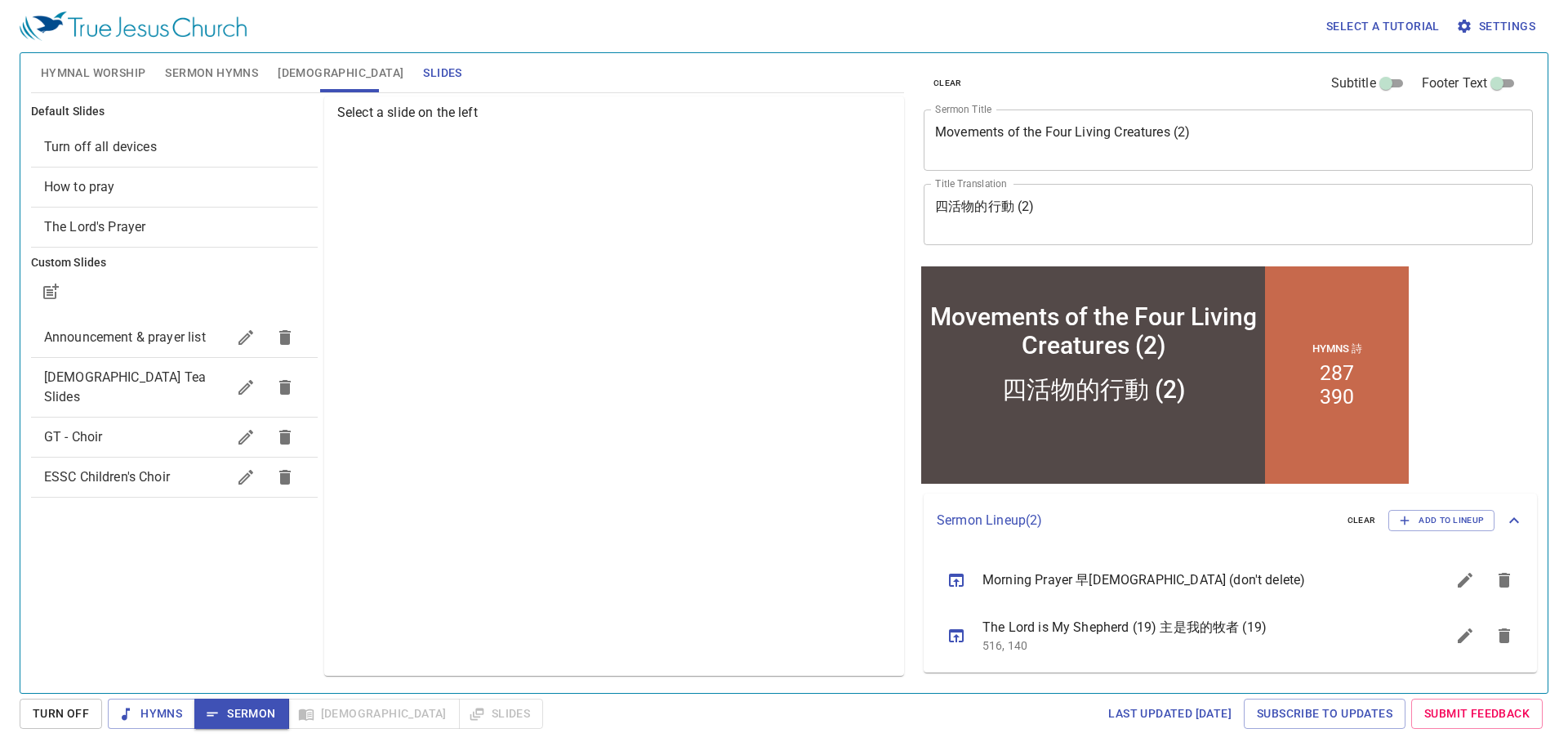
click at [134, 337] on span "Announcement & prayer list" at bounding box center [125, 336] width 162 height 16
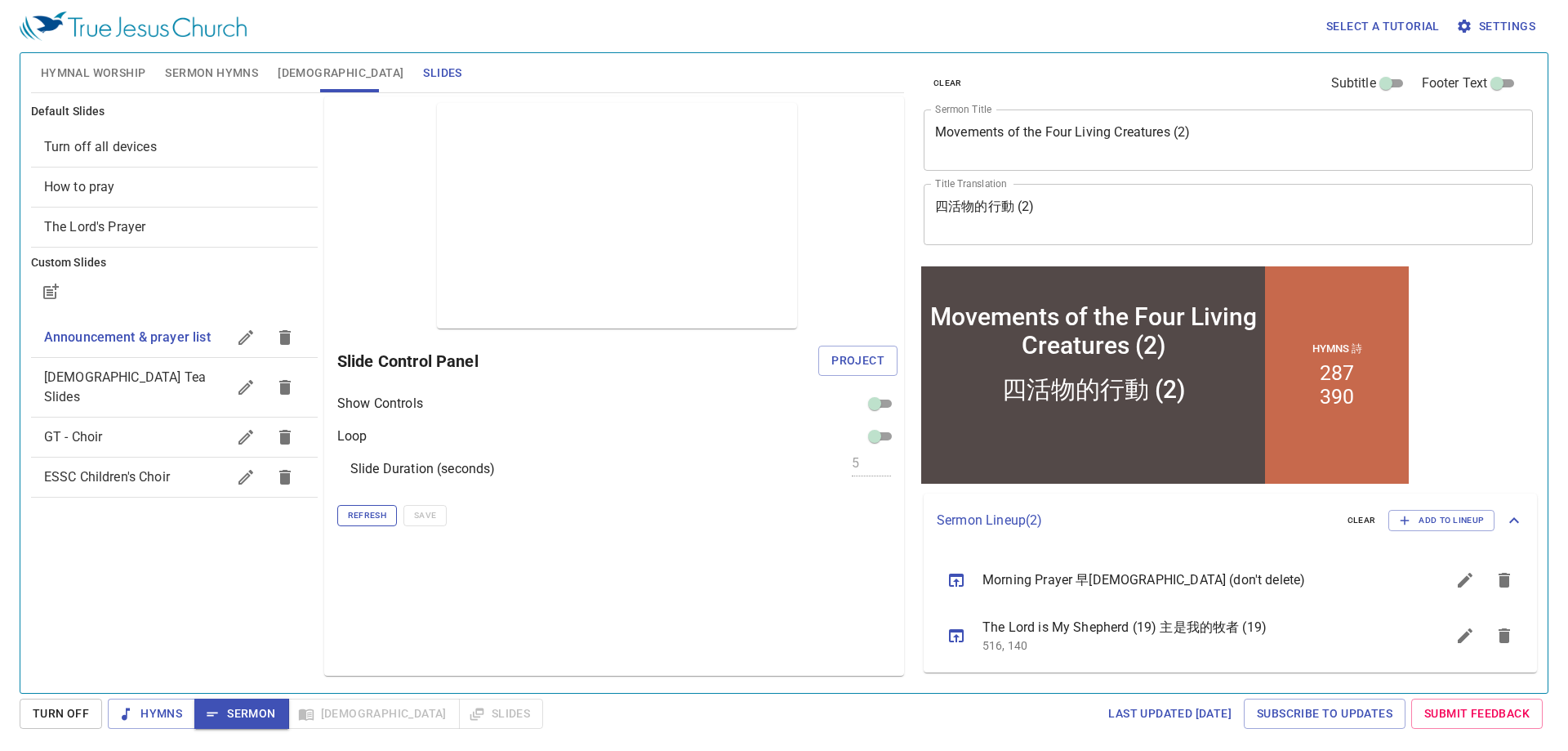
click at [371, 516] on span "Refresh" at bounding box center [367, 515] width 39 height 15
click at [191, 77] on span "Sermon Hymns" at bounding box center [212, 73] width 93 height 21
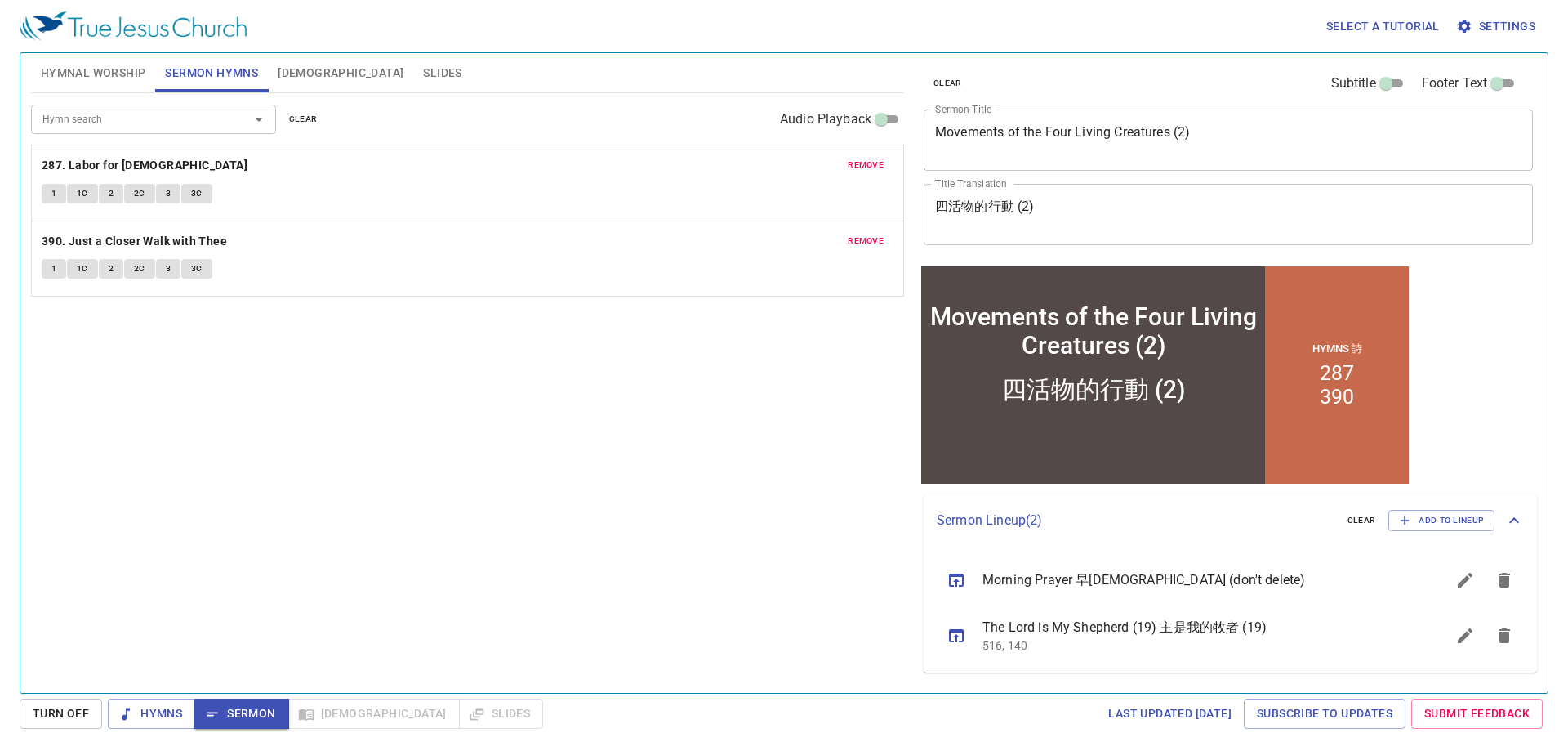
click at [550, 30] on div "Select a tutorial Settings" at bounding box center [781, 26] width 1523 height 53
click at [115, 74] on span "Hymnal Worship" at bounding box center [93, 73] width 105 height 21
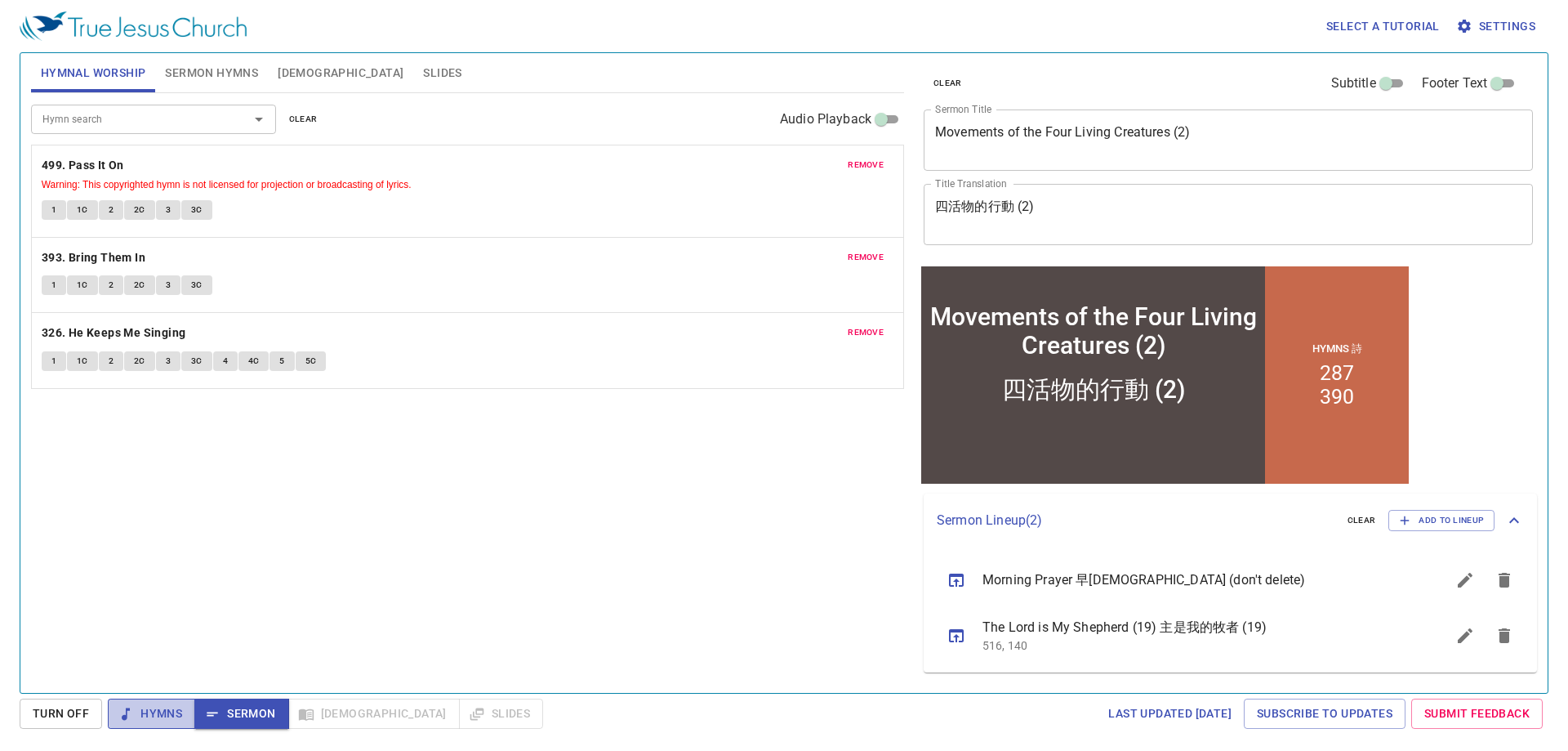
click at [155, 712] on span "Hymns" at bounding box center [151, 713] width 61 height 21
click at [196, 78] on span "Sermon Hymns" at bounding box center [212, 73] width 93 height 21
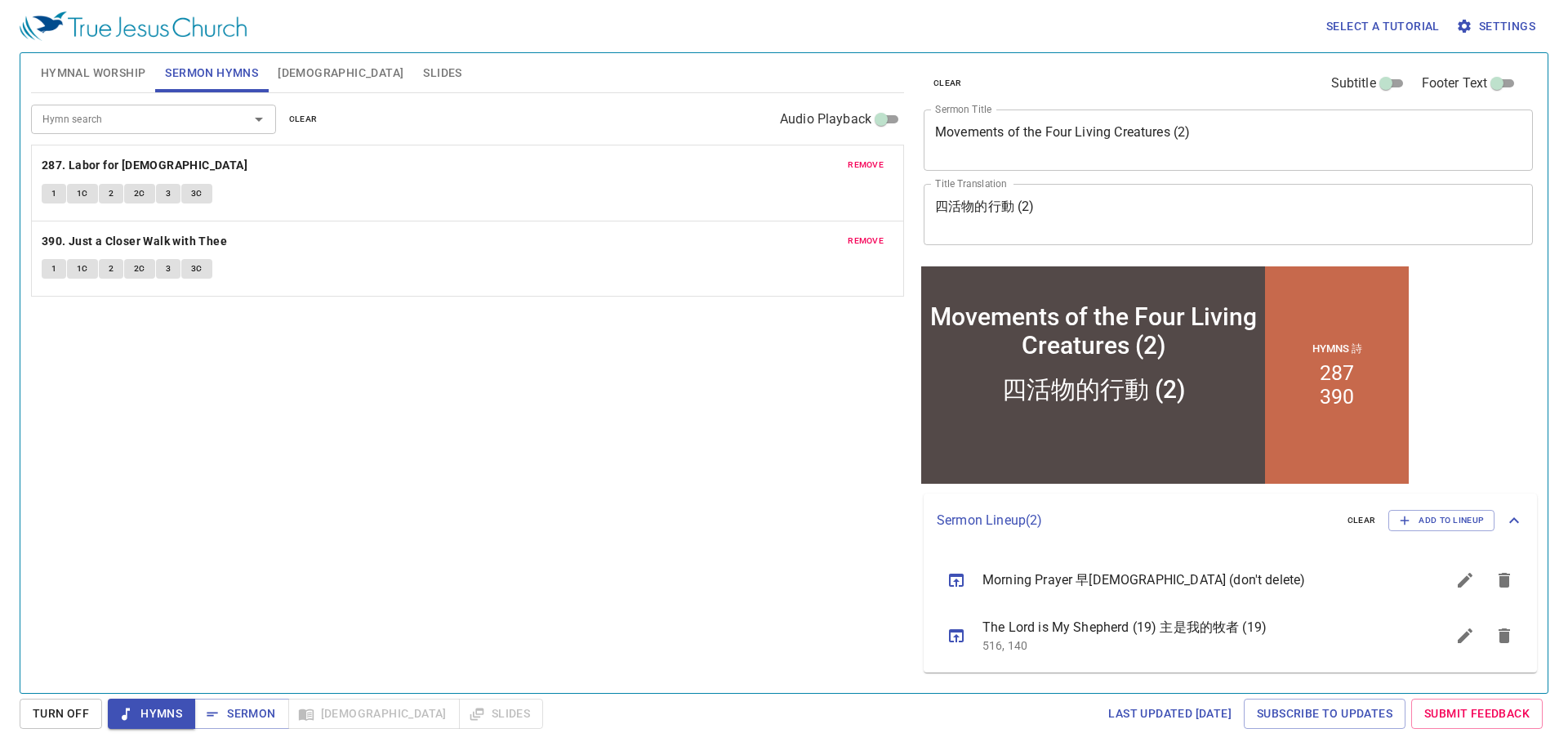
click at [130, 66] on span "Hymnal Worship" at bounding box center [93, 73] width 105 height 21
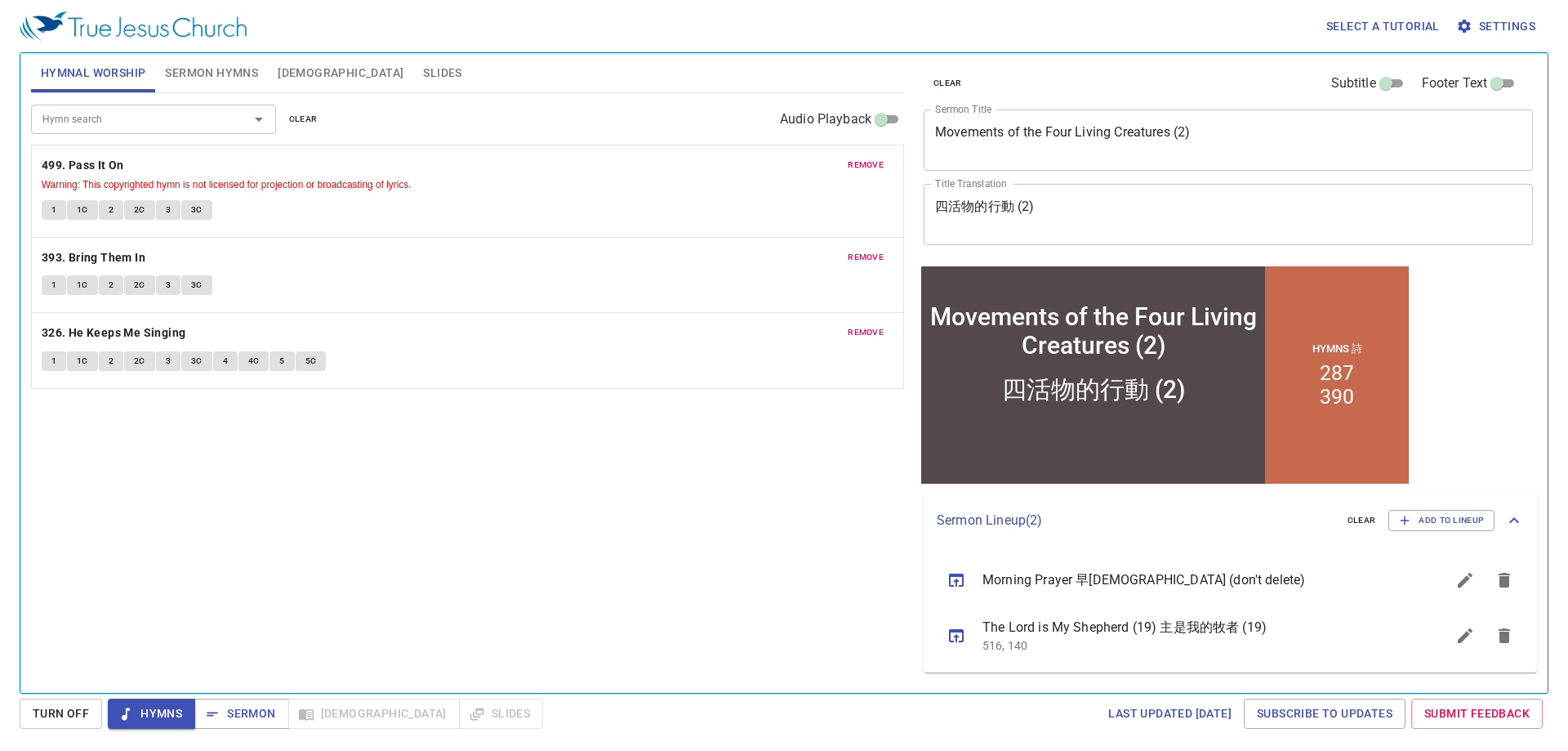
click at [423, 70] on span "Slides" at bounding box center [442, 73] width 39 height 21
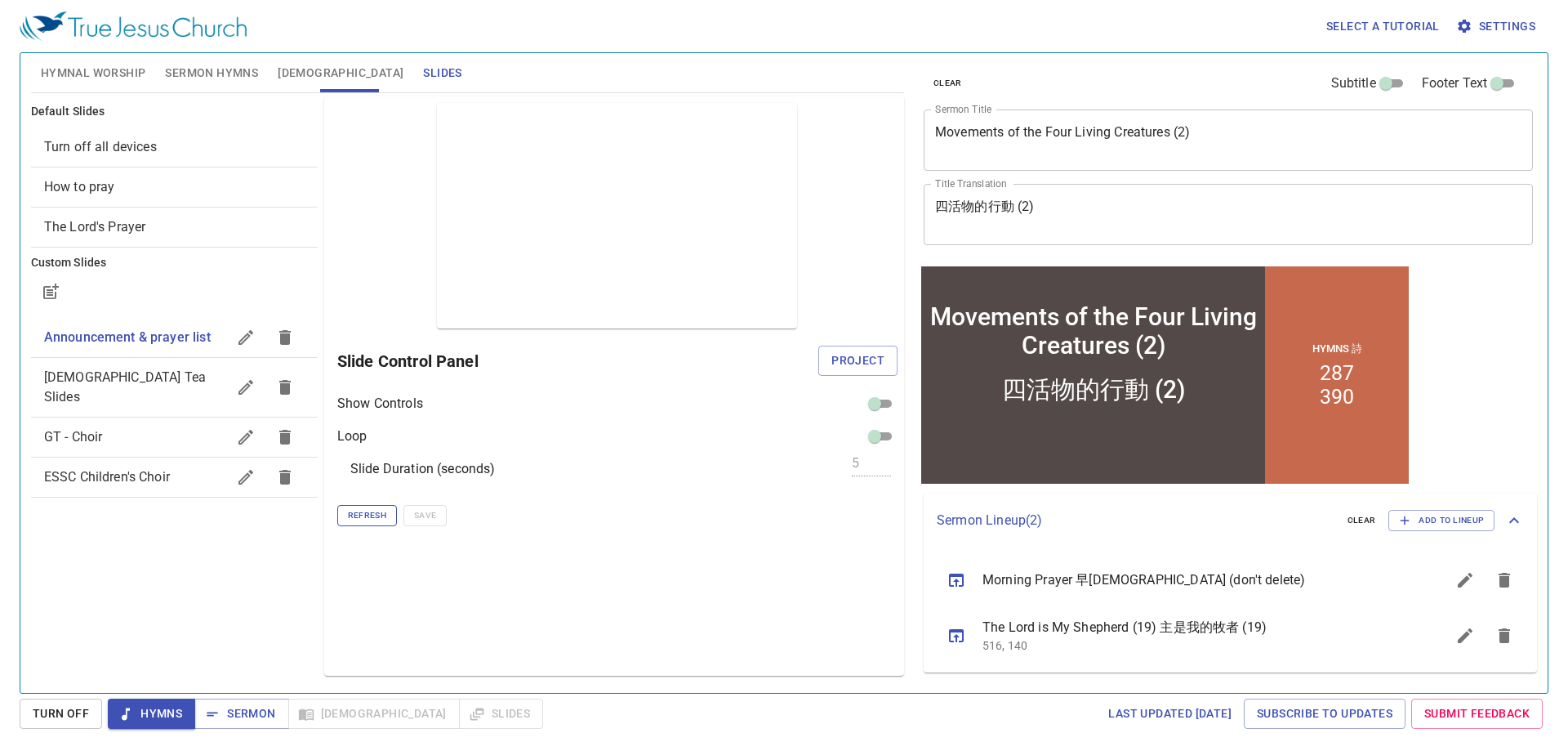
click at [368, 518] on span "Refresh" at bounding box center [367, 515] width 39 height 15
click at [106, 69] on span "Hymnal Worship" at bounding box center [93, 73] width 105 height 21
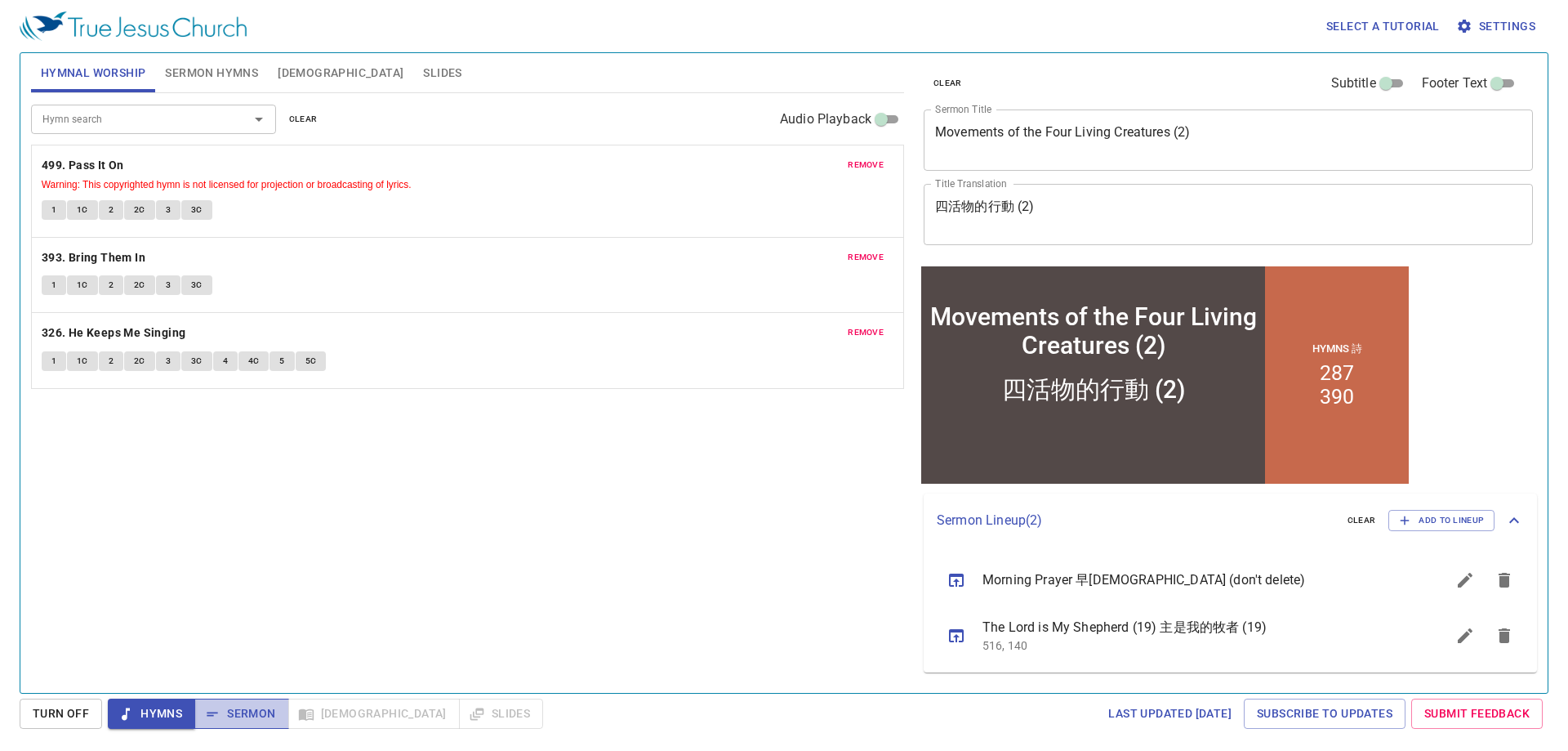
click at [245, 714] on span "Sermon" at bounding box center [242, 713] width 68 height 21
click at [277, 458] on div "Hymn search Hymn search clear Audio Playback remove 499. Pass It On Warning: Th…" at bounding box center [467, 385] width 873 height 586
click at [160, 715] on span "Hymns" at bounding box center [151, 713] width 61 height 21
click at [87, 167] on b "499. Pass It On" at bounding box center [83, 165] width 83 height 21
click at [48, 210] on button "1" at bounding box center [54, 210] width 24 height 20
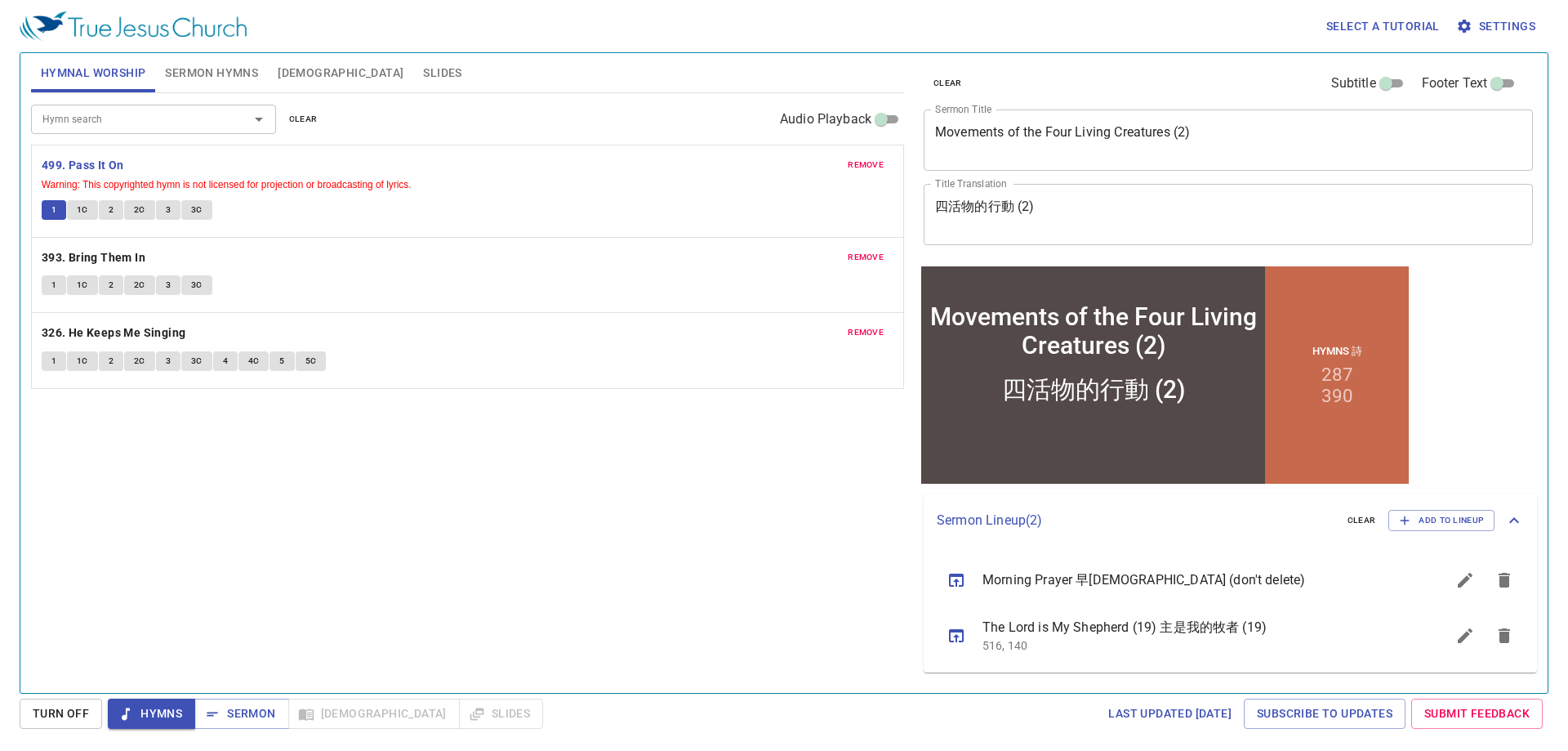
click at [282, 565] on div "Hymn search Hymn search clear Audio Playback remove 499. Pass It On Warning: Th…" at bounding box center [467, 385] width 873 height 586
click at [276, 544] on div "Hymn search Hymn search clear Audio Playback remove 499. Pass It On Warning: Th…" at bounding box center [467, 385] width 873 height 586
click at [345, 556] on div "Hymn search Hymn search clear Audio Playback remove 499. Pass It On Warning: Th…" at bounding box center [467, 385] width 873 height 586
click at [364, 588] on div "Hymn search Hymn search clear Audio Playback remove 499. Pass It On Warning: Th…" at bounding box center [467, 385] width 873 height 586
click at [327, 517] on div "Hymn search Hymn search clear Audio Playback remove 499. Pass It On Warning: Th…" at bounding box center [467, 385] width 873 height 586
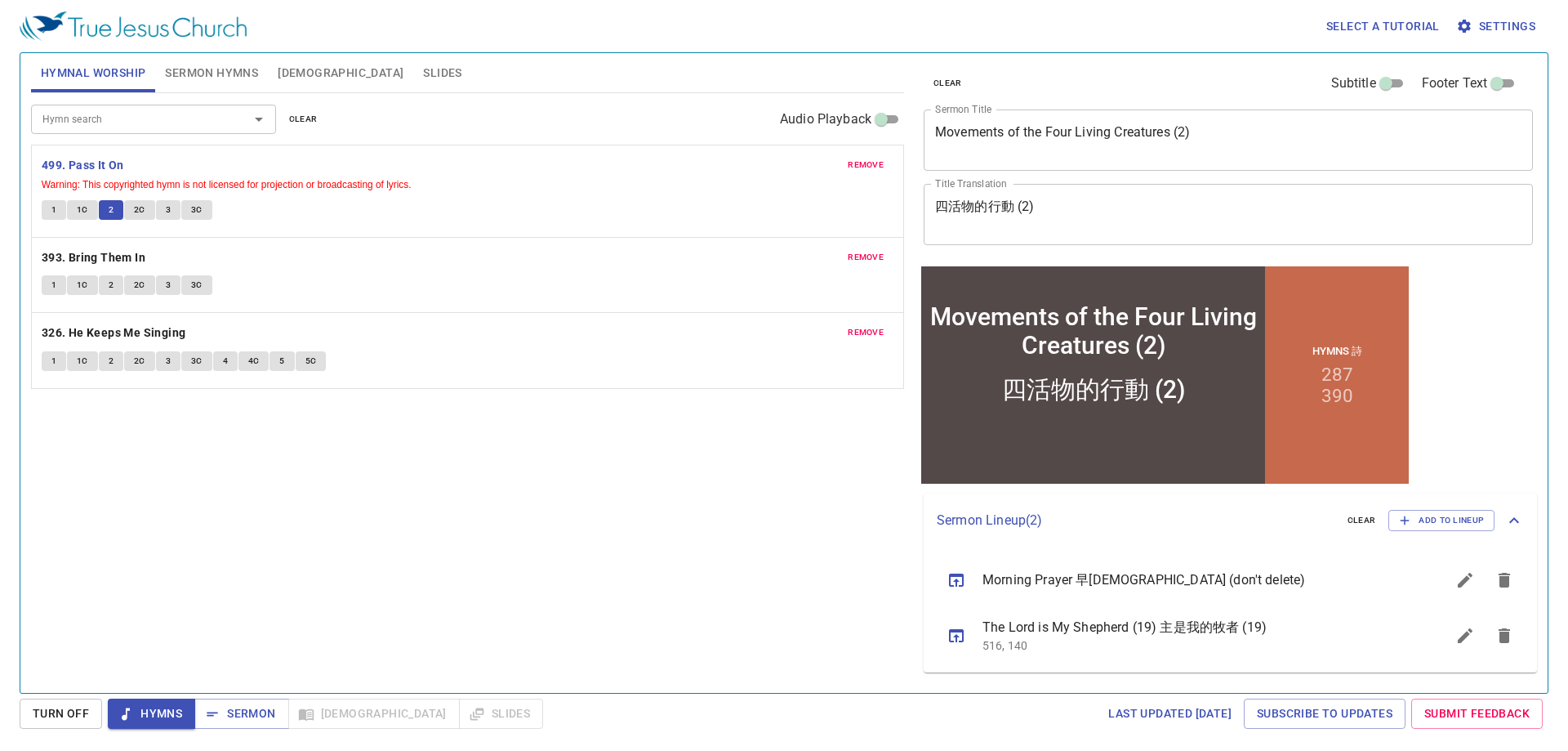
click at [322, 508] on div "Hymn search Hymn search clear Audio Playback remove 499. Pass It On Warning: Th…" at bounding box center [467, 385] width 873 height 586
click at [306, 511] on div "Hymn search Hymn search clear Audio Playback remove 499. Pass It On Warning: Th…" at bounding box center [467, 385] width 873 height 586
click at [339, 508] on div "Hymn search Hymn search clear Audio Playback remove 499. Pass It On Warning: Th…" at bounding box center [467, 385] width 873 height 586
click at [388, 497] on div "Hymn search Hymn search clear Audio Playback remove 499. Pass It On Warning: Th…" at bounding box center [467, 385] width 873 height 586
click at [343, 550] on div "Hymn search Hymn search clear Audio Playback remove 499. Pass It On Warning: Th…" at bounding box center [467, 385] width 873 height 586
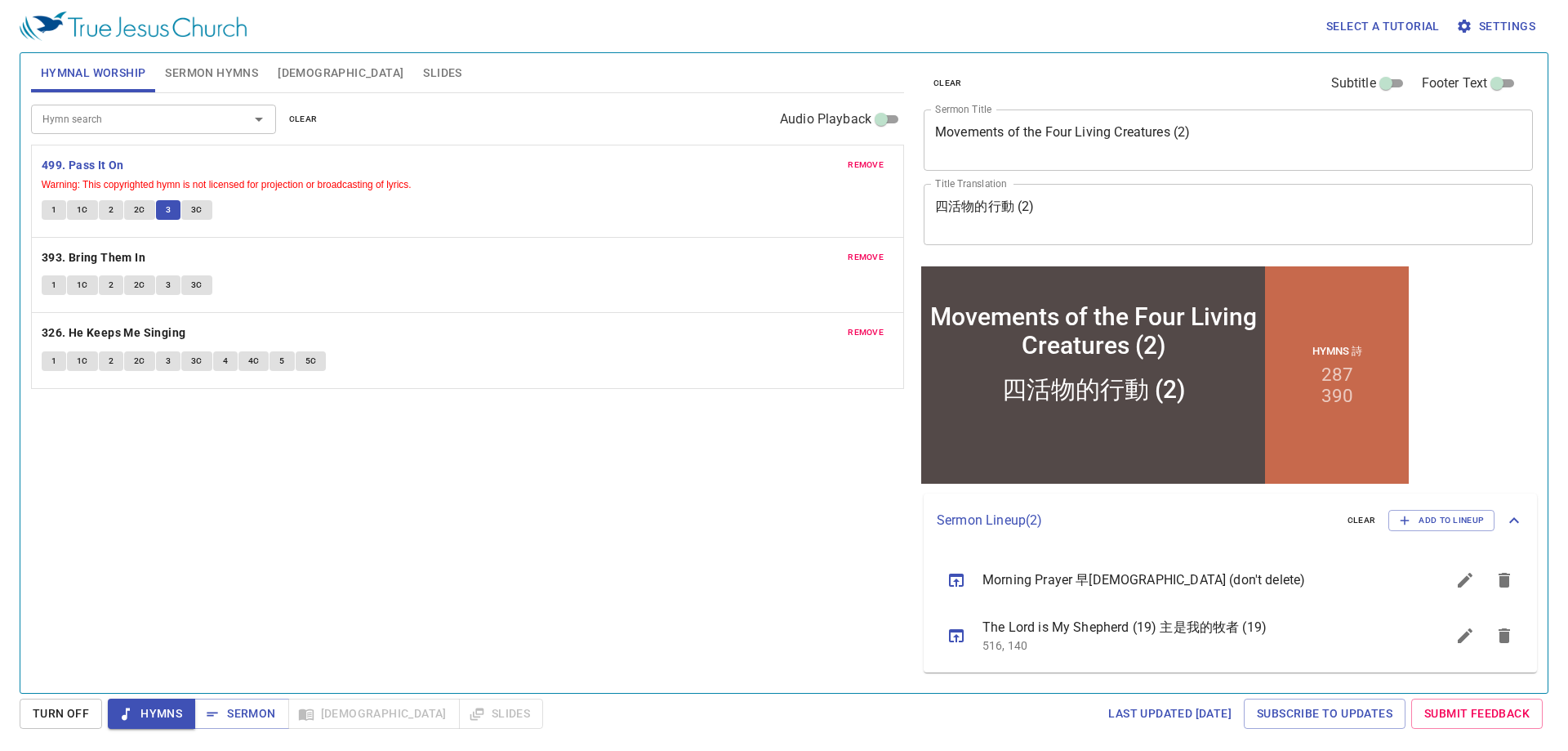
click at [445, 554] on div "Hymn search Hymn search clear Audio Playback remove 499. Pass It On Warning: Th…" at bounding box center [467, 385] width 873 height 586
click at [408, 539] on div "Hymn search Hymn search clear Audio Playback remove 499. Pass It On Warning: Th…" at bounding box center [467, 385] width 873 height 586
click at [396, 519] on div "Hymn search Hymn search clear Audio Playback remove 499. Pass It On Warning: Th…" at bounding box center [467, 385] width 873 height 586
click at [89, 258] on b "393. Bring Them In" at bounding box center [93, 258] width 103 height 21
click at [257, 510] on div "Hymn search Hymn search clear Audio Playback remove 499. Pass It On Warning: Th…" at bounding box center [467, 385] width 873 height 586
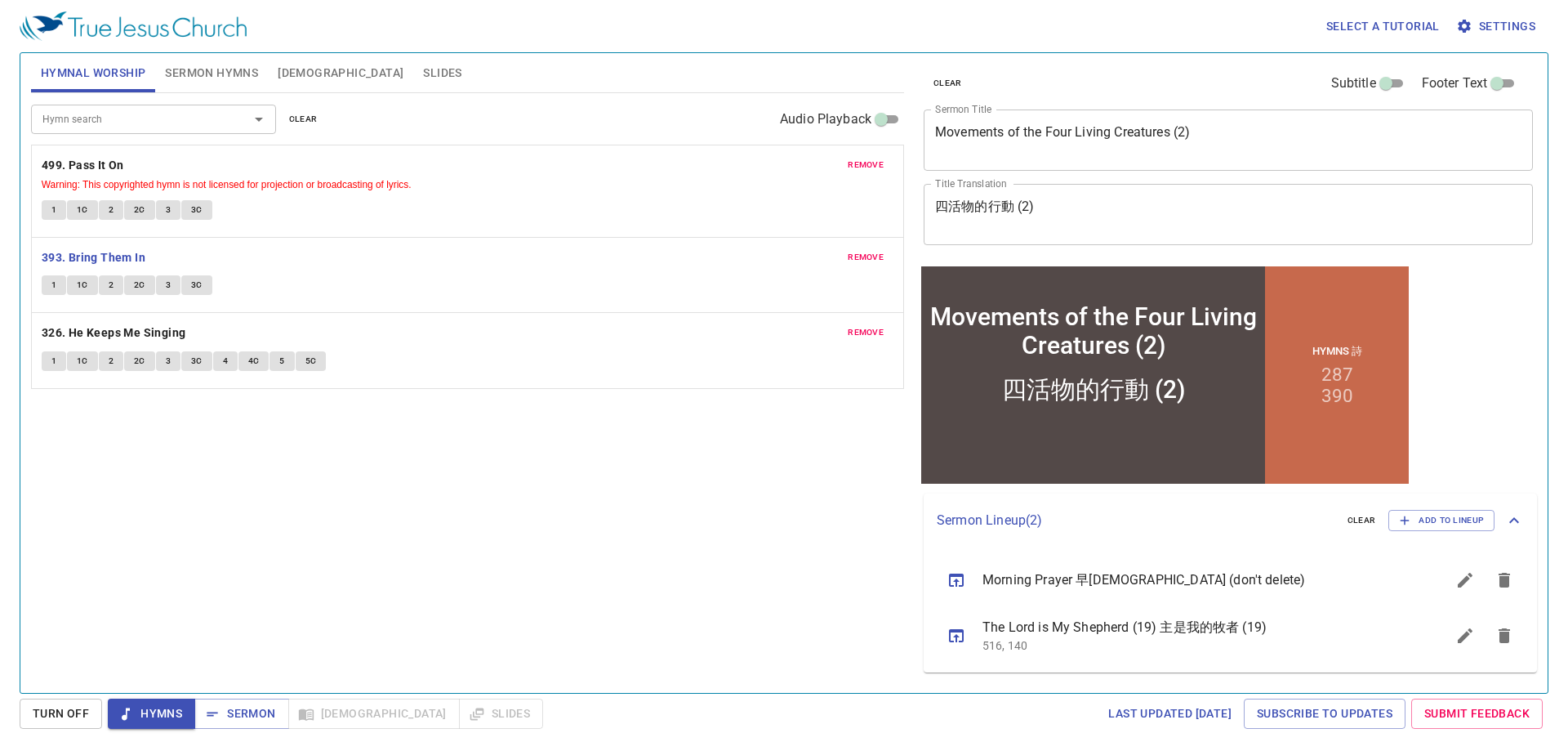
click at [52, 284] on span "1" at bounding box center [54, 285] width 5 height 15
click at [306, 545] on div "Hymn search Hymn search clear Audio Playback remove 499. Pass It On Warning: Th…" at bounding box center [467, 385] width 873 height 586
click at [306, 538] on div "Hymn search Hymn search clear Audio Playback remove 499. Pass It On Warning: Th…" at bounding box center [467, 385] width 873 height 586
click at [319, 538] on div "Hymn search Hymn search clear Audio Playback remove 499. Pass It On Warning: Th…" at bounding box center [467, 385] width 873 height 586
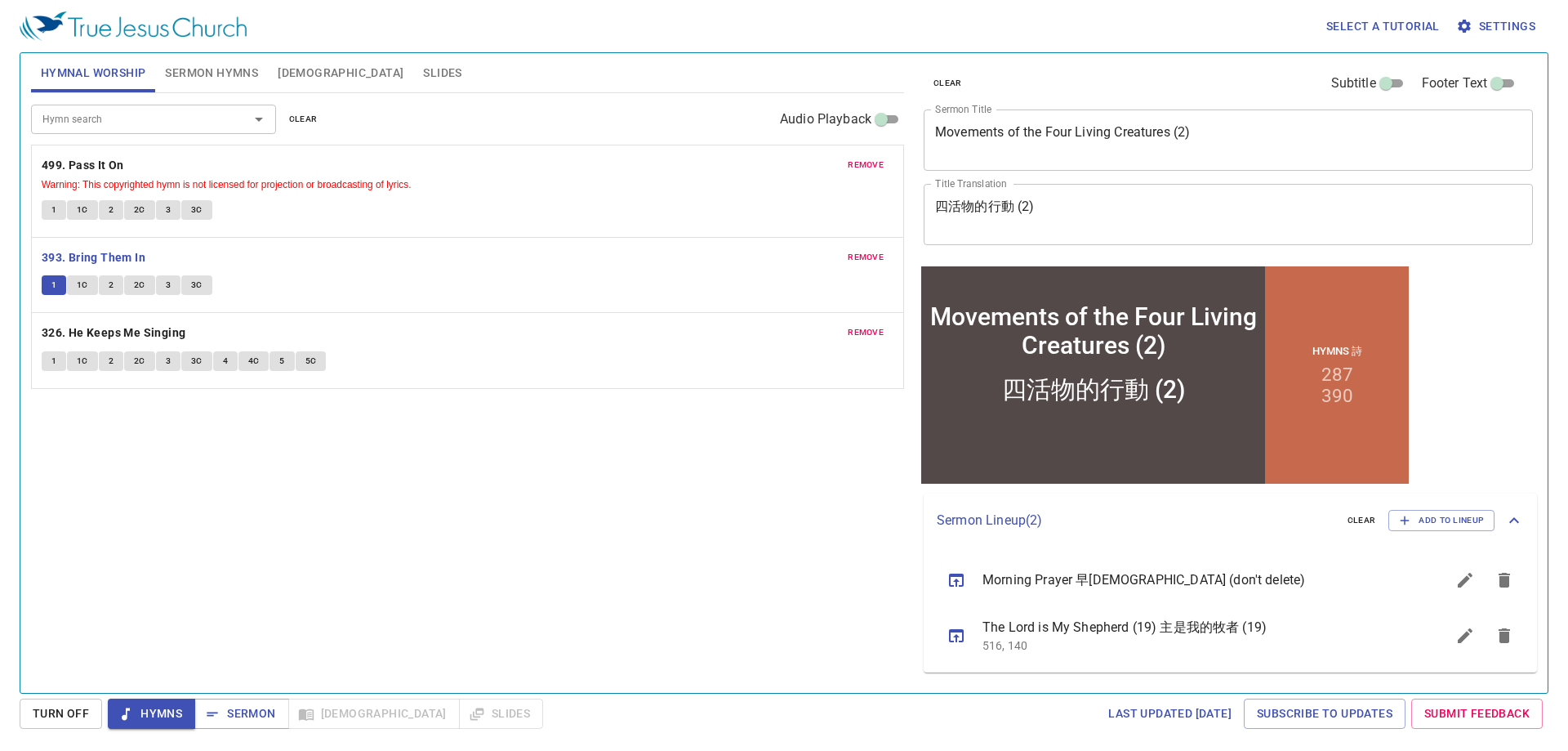
click at [324, 531] on div "Hymn search Hymn search clear Audio Playback remove 499. Pass It On Warning: Th…" at bounding box center [467, 385] width 873 height 586
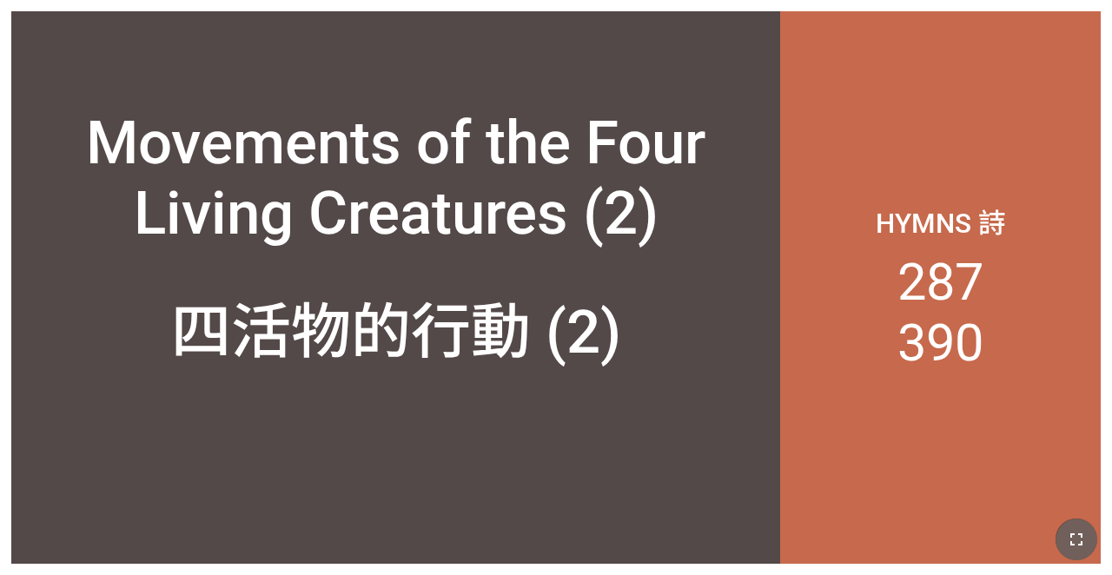
click at [1086, 537] on button "button" at bounding box center [1077, 540] width 42 height 42
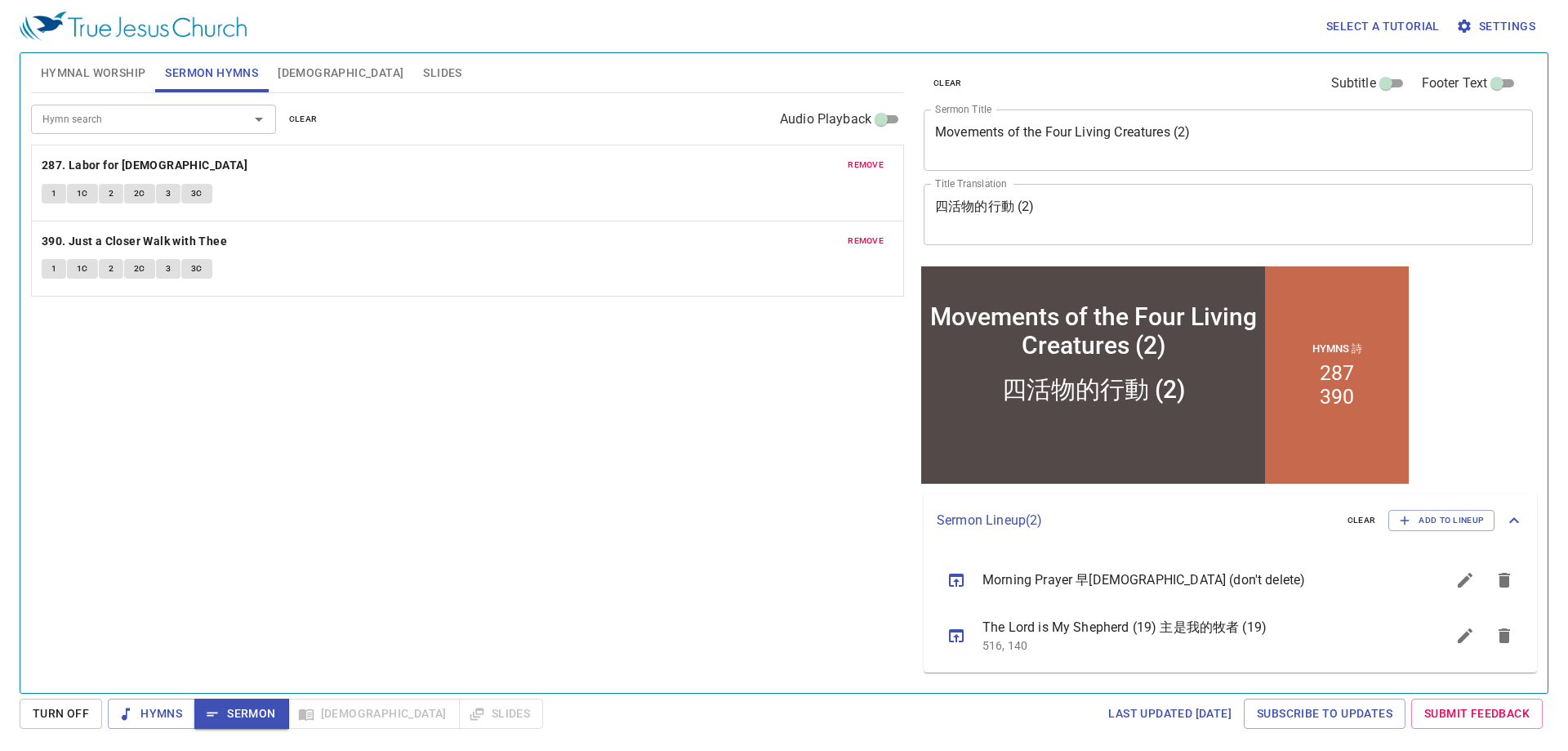
click at [100, 163] on b "287. Labor for [DEMOGRAPHIC_DATA]" at bounding box center [144, 165] width 206 height 21
click at [130, 444] on div "Hymn search Hymn search clear Audio Playback remove 287. Labor for Jesus 1 1C 2…" at bounding box center [467, 385] width 873 height 586
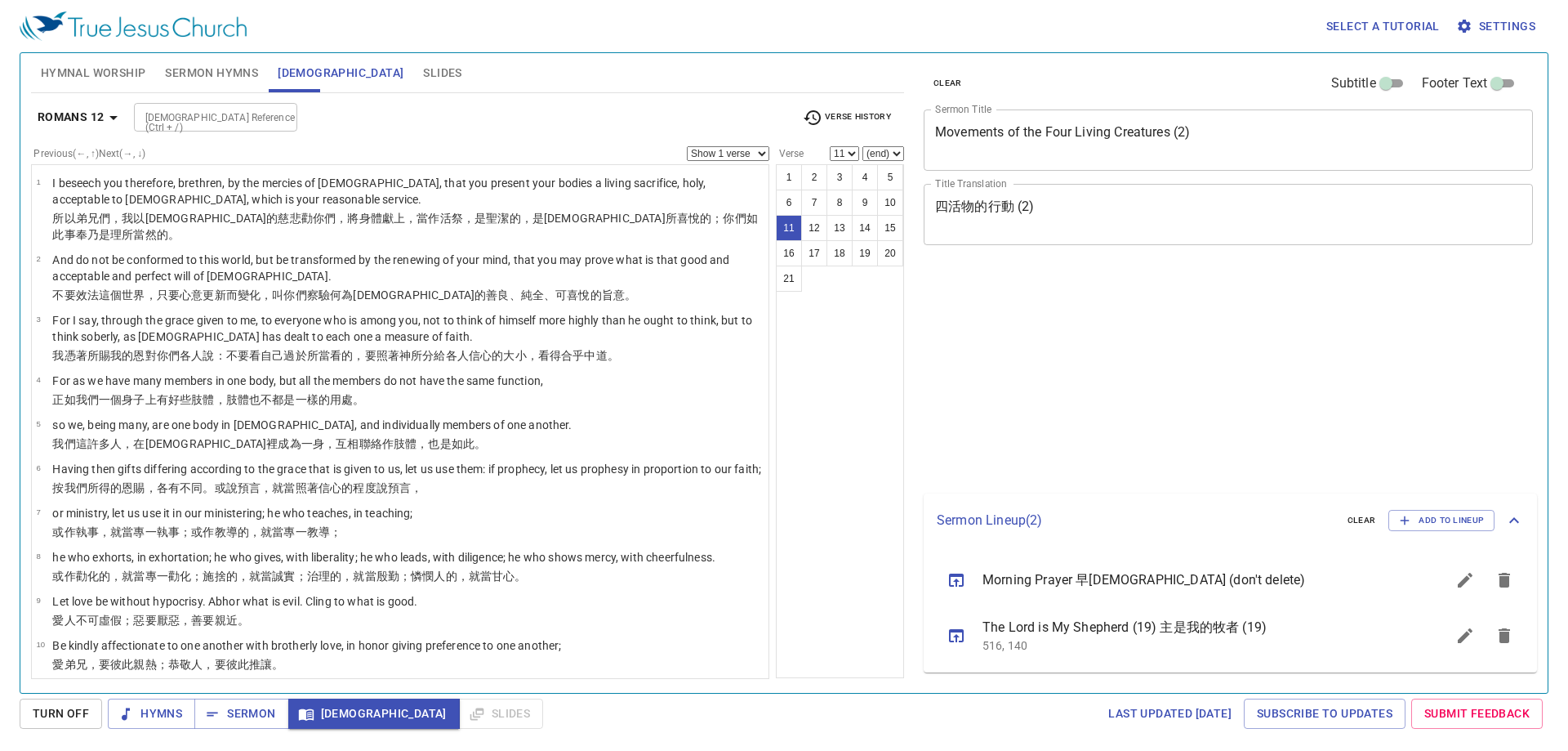
select select "11"
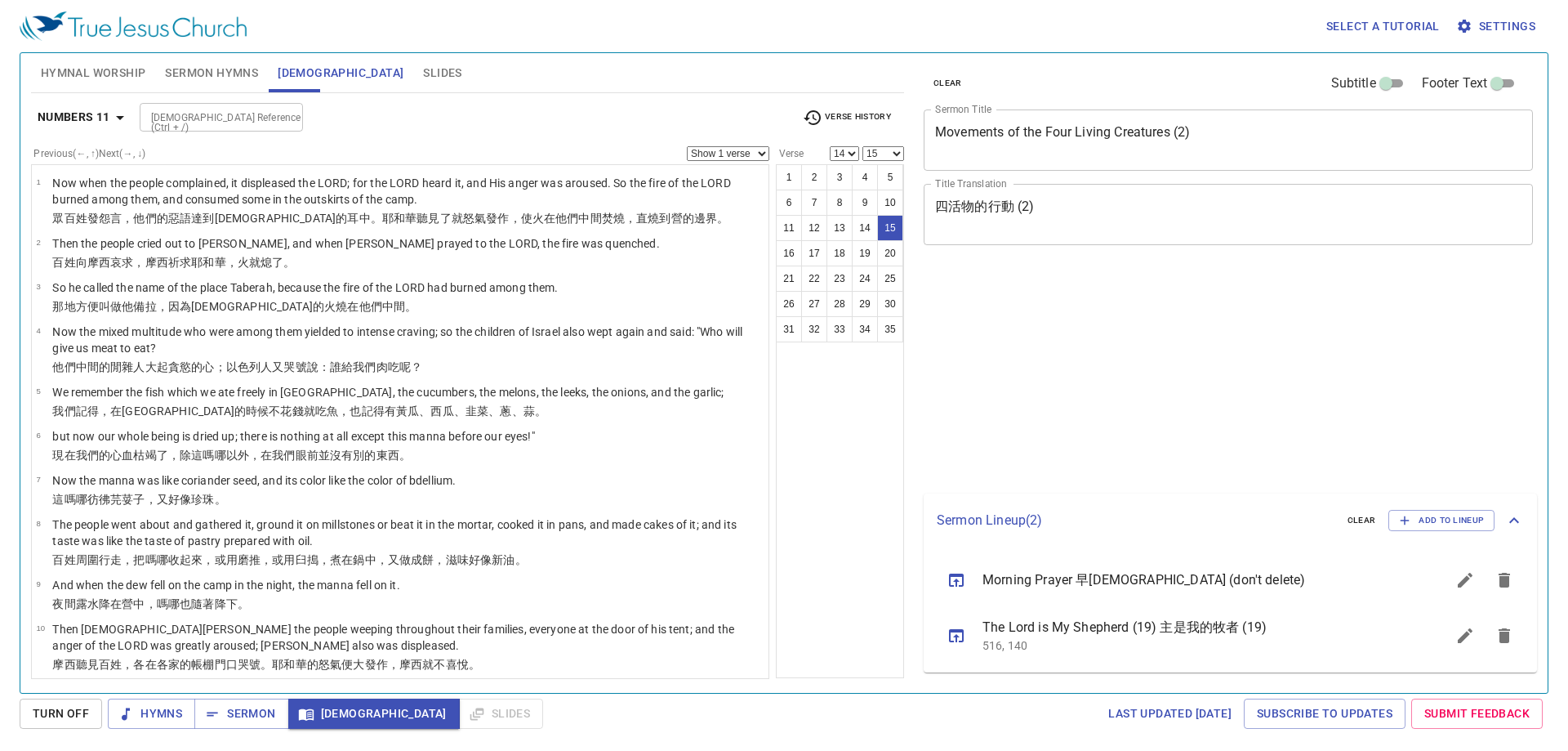
select select "14"
select select "15"
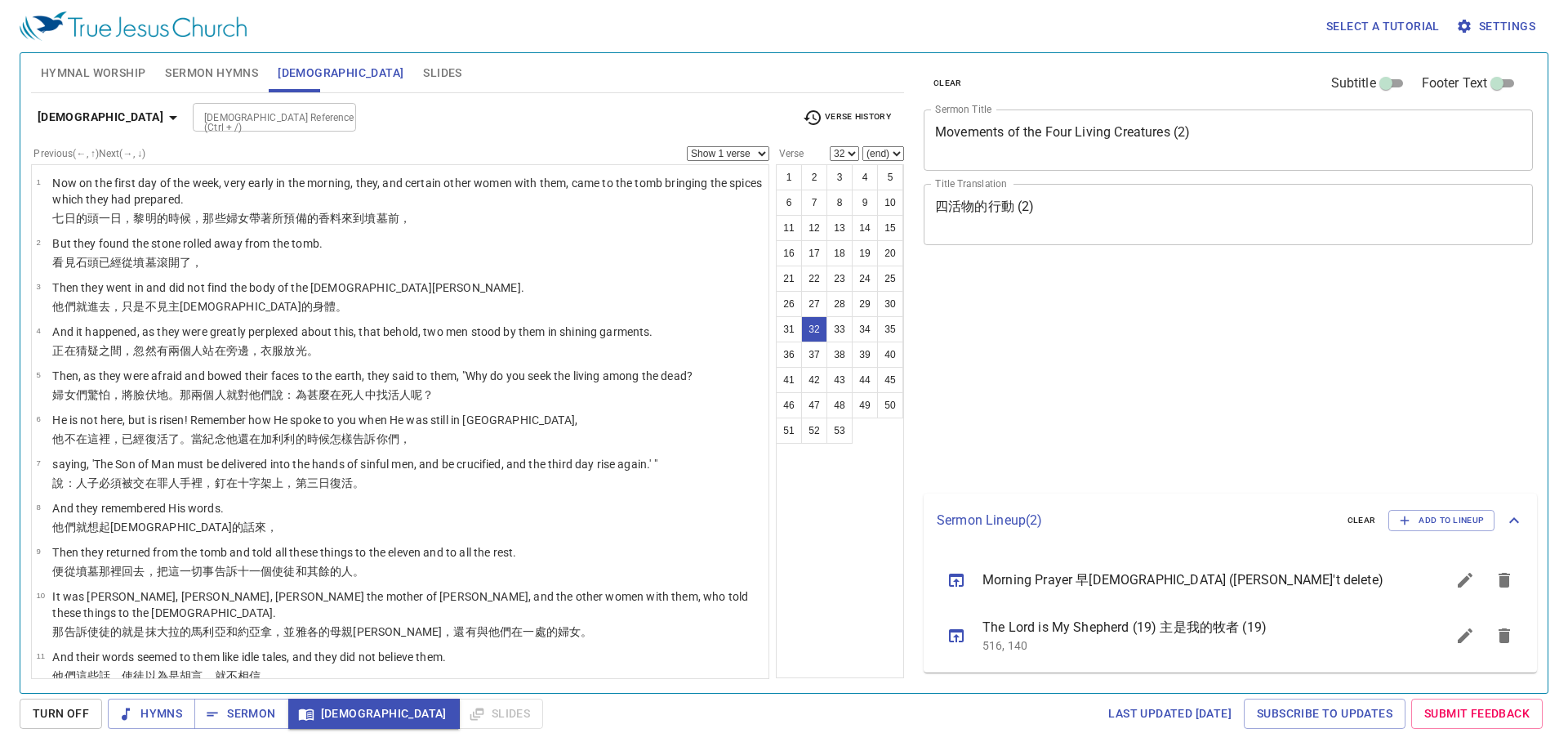
select select "32"
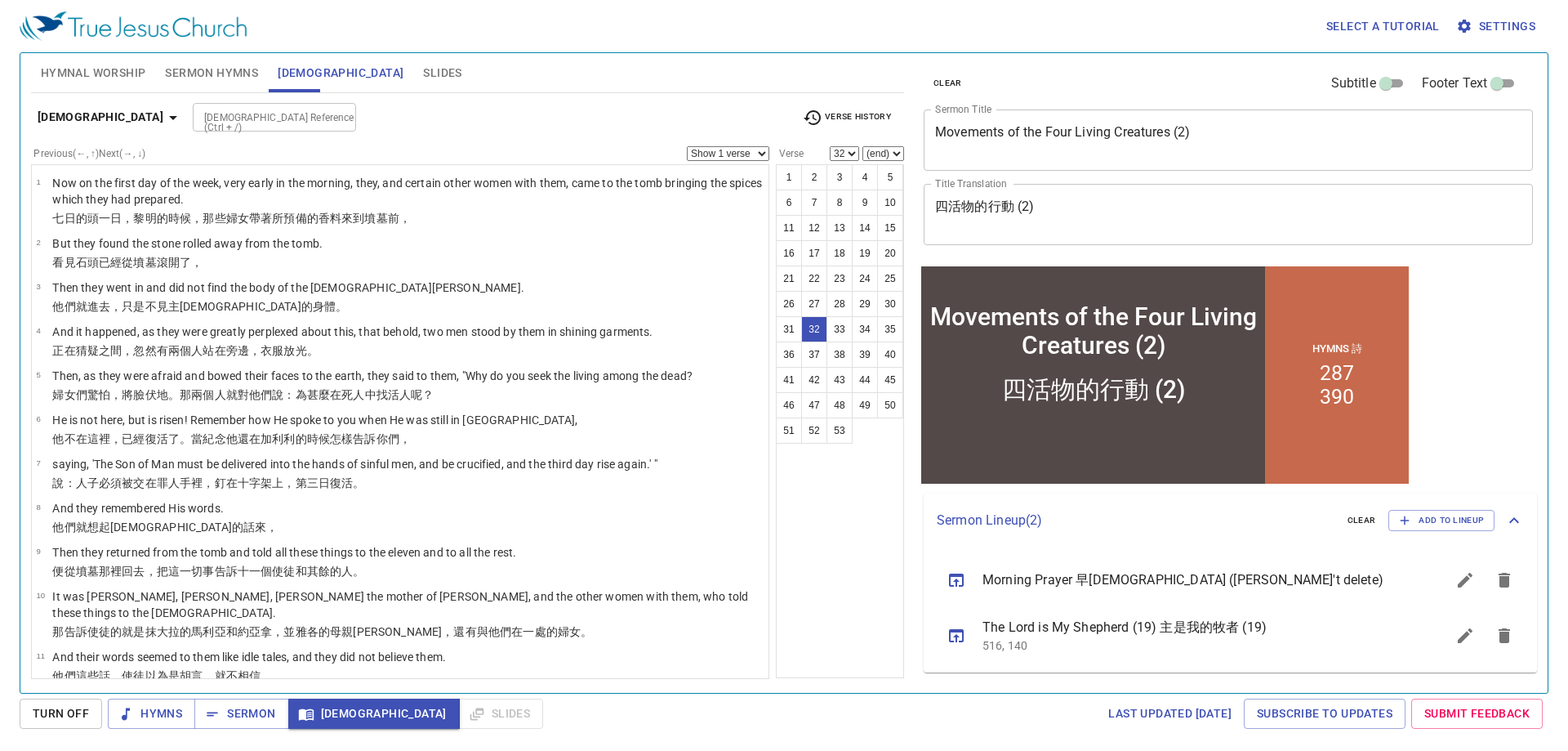
scroll to position [1311, 0]
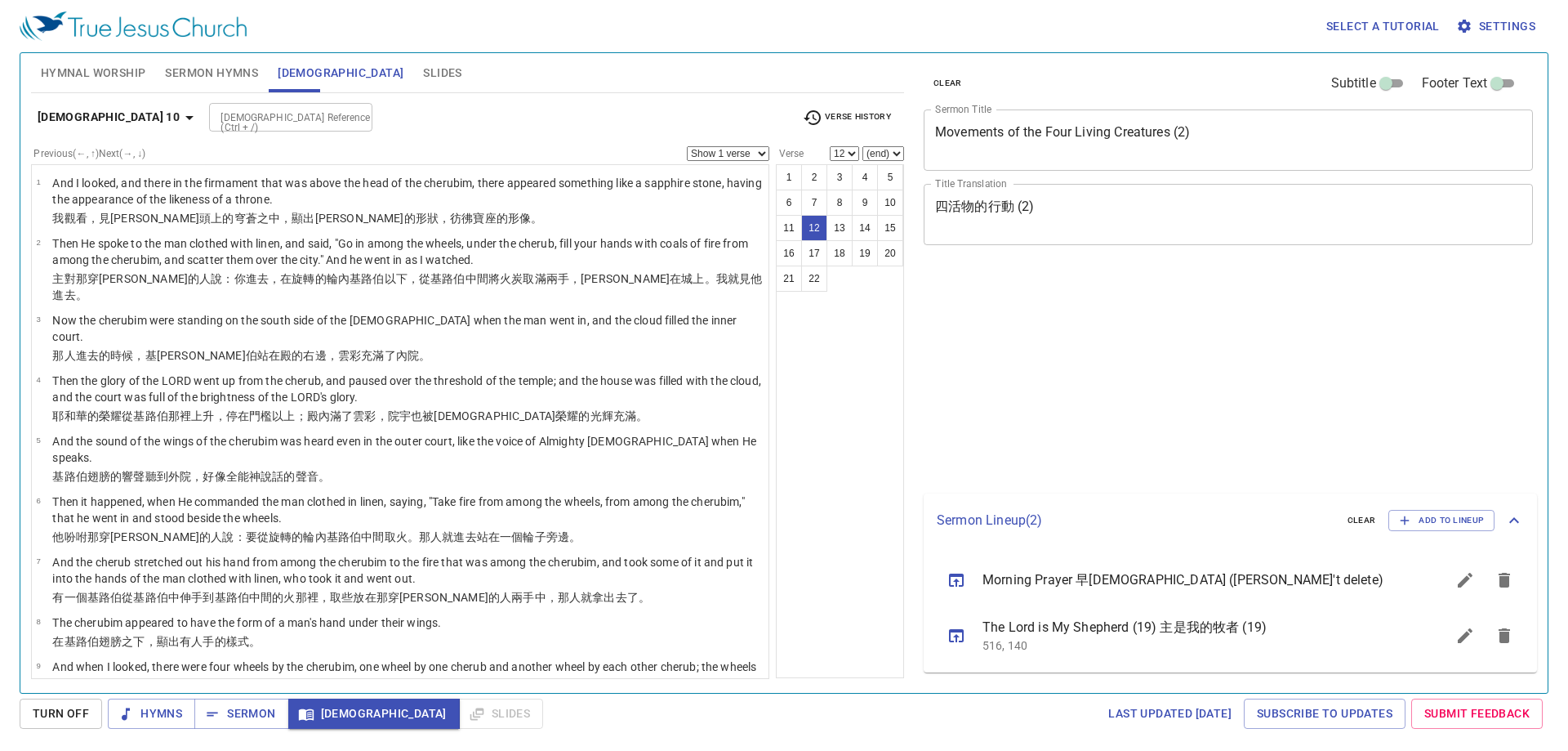
select select "12"
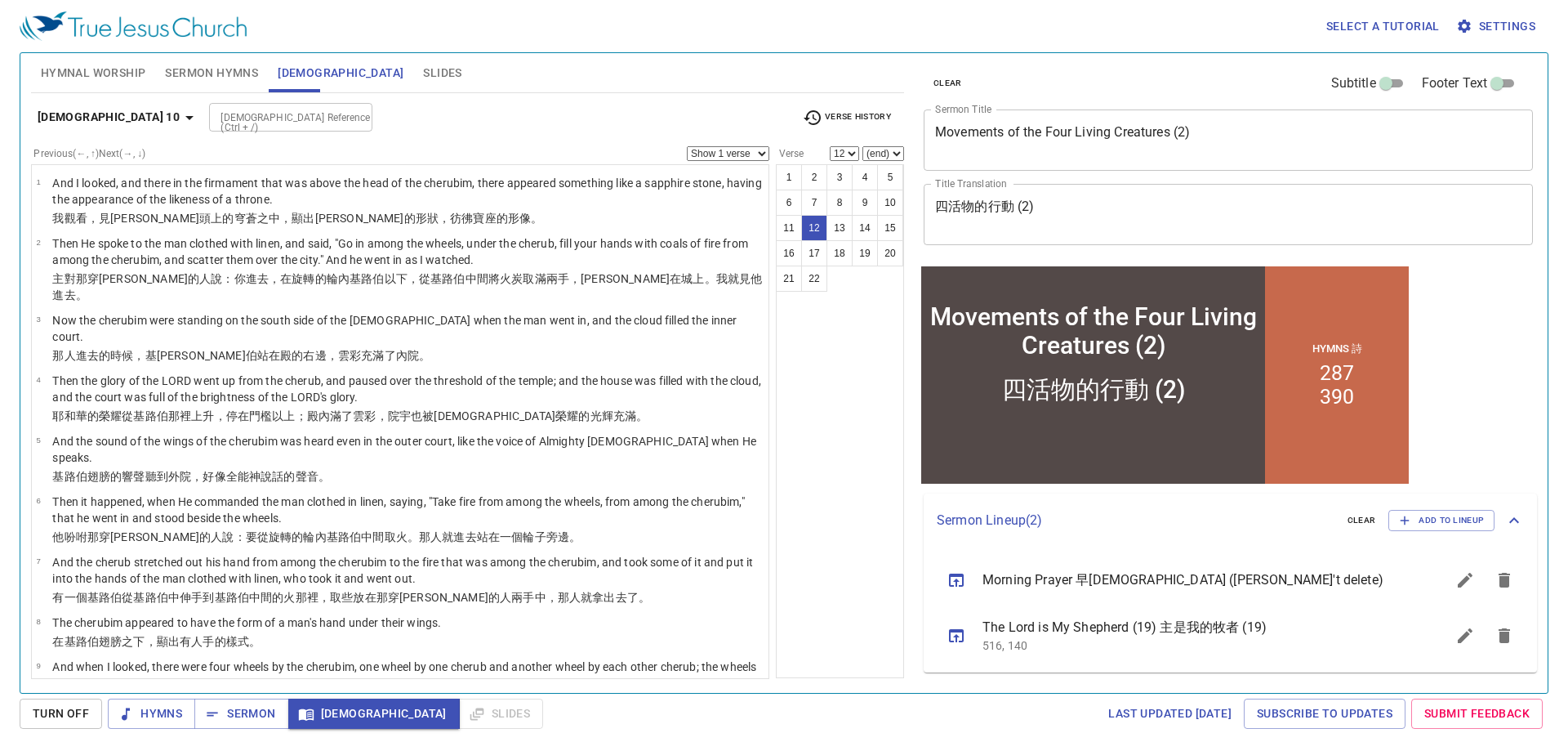
scroll to position [388, 0]
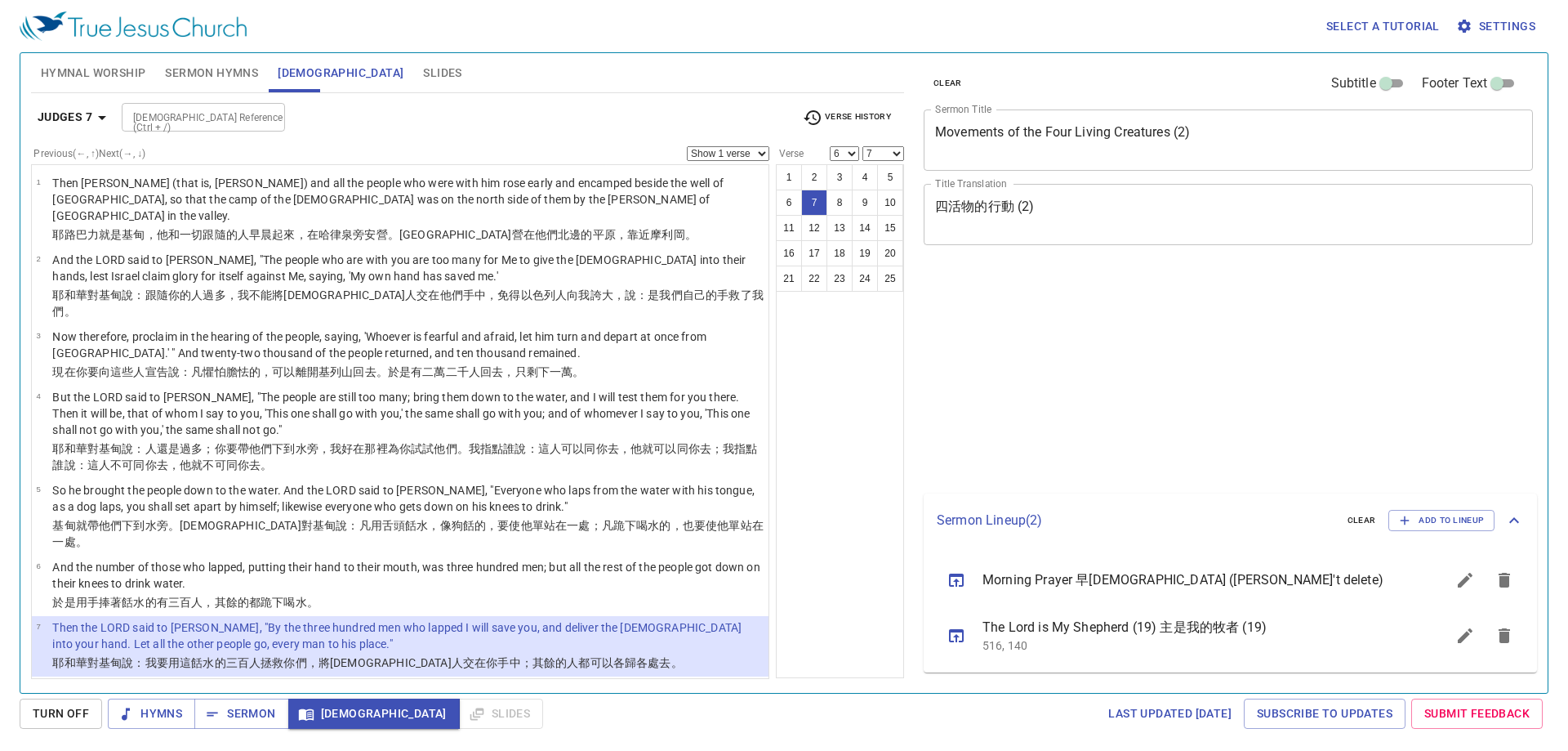
select select "6"
select select "7"
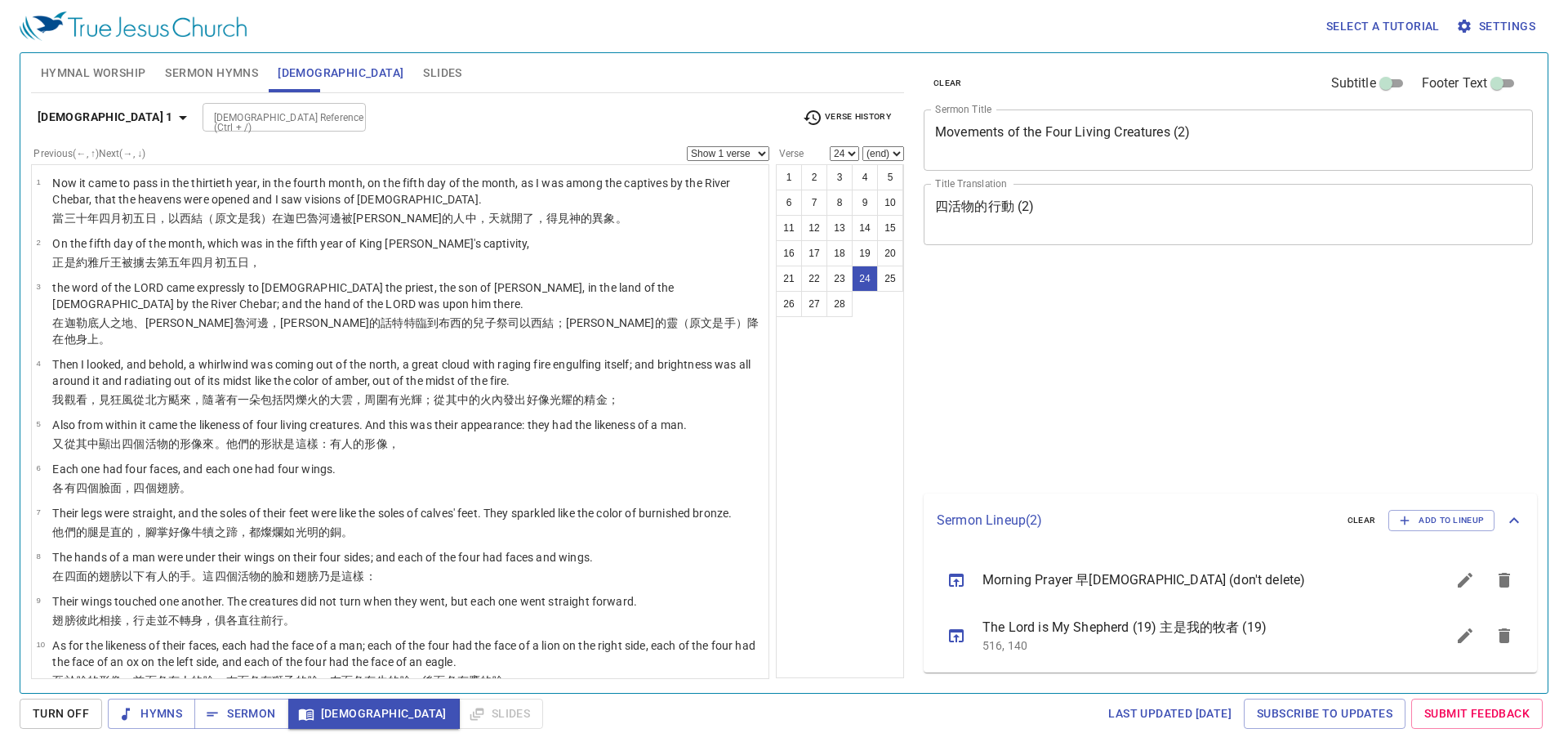
select select "24"
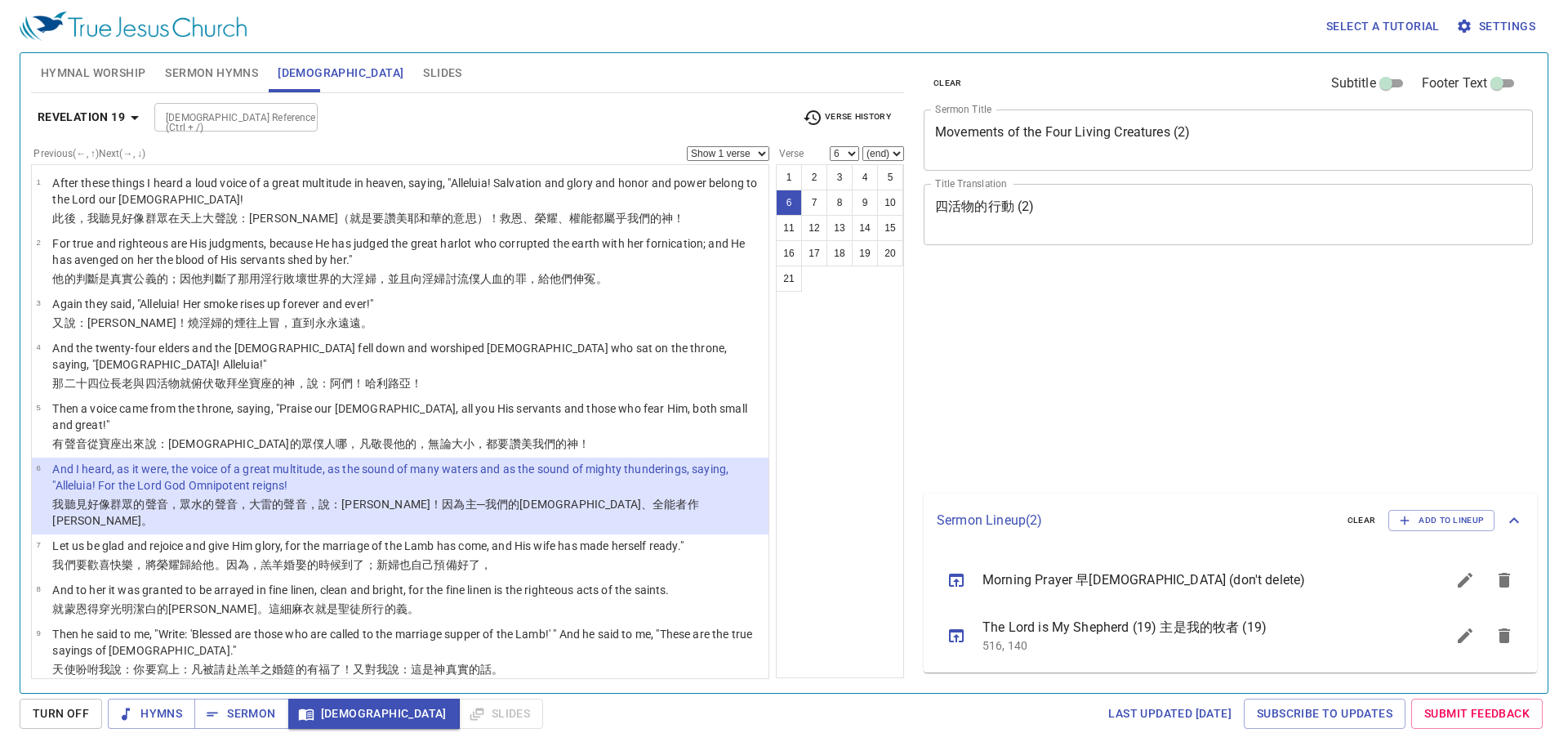
select select "6"
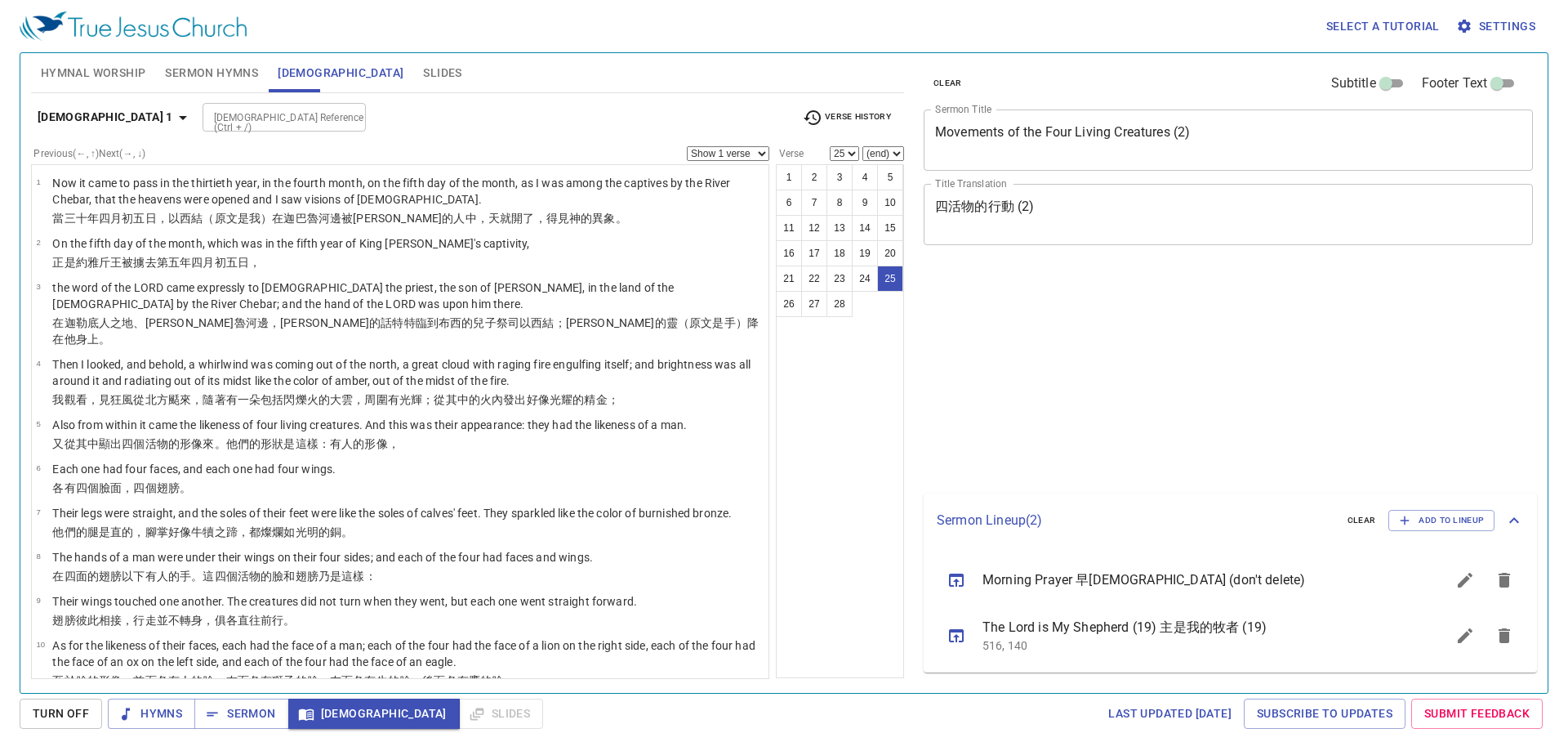
select select "25"
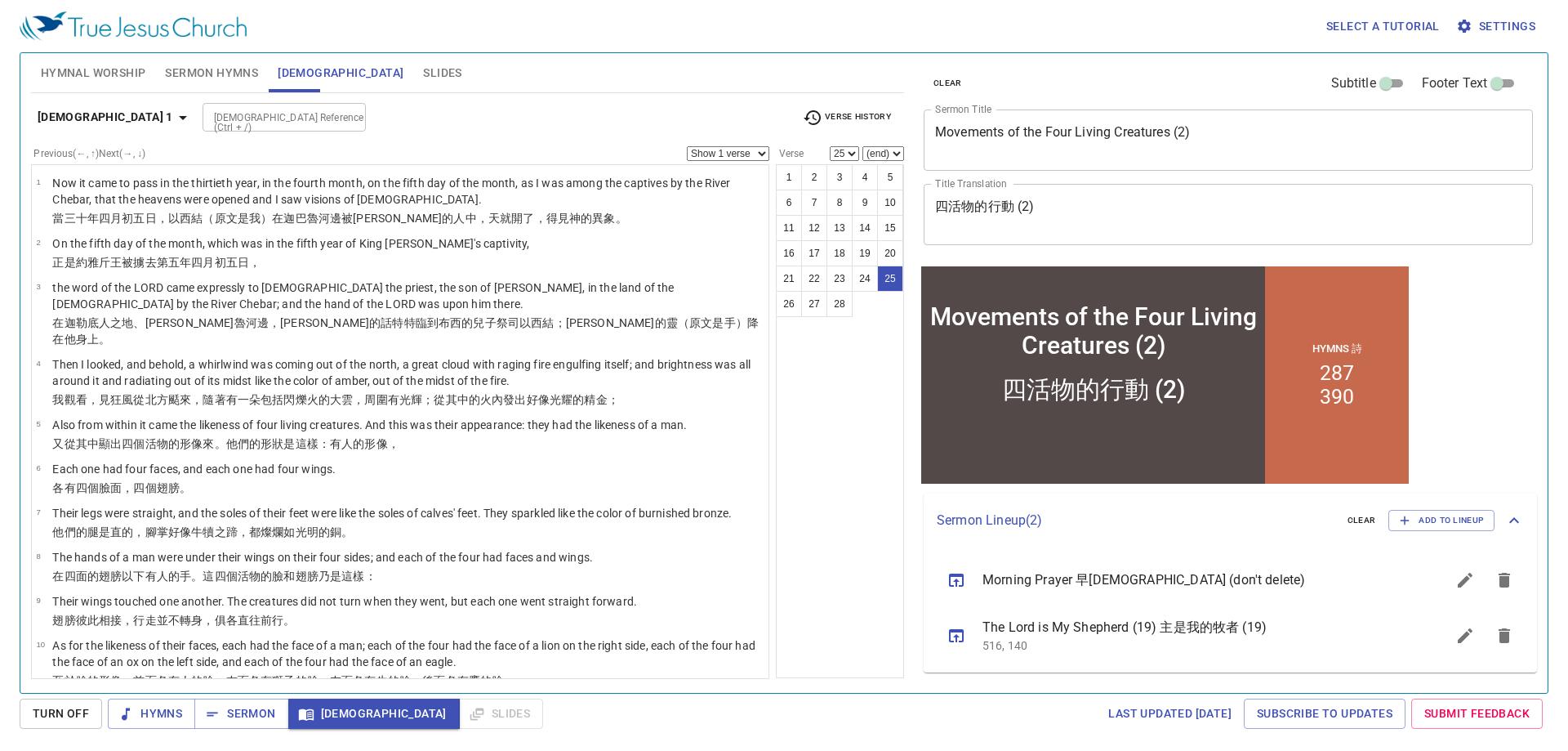
scroll to position [975, 0]
